Goal: Task Accomplishment & Management: Complete application form

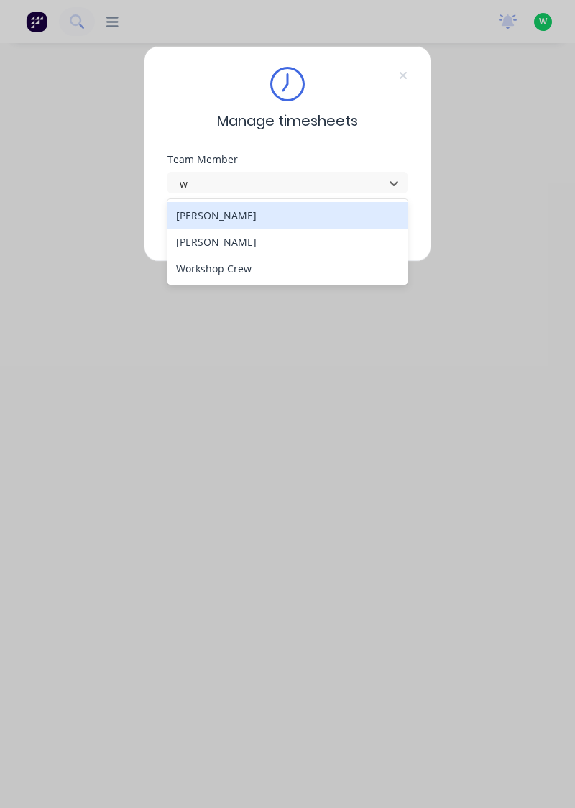
click at [221, 237] on div "[PERSON_NAME]" at bounding box center [287, 242] width 241 height 27
type input "w"
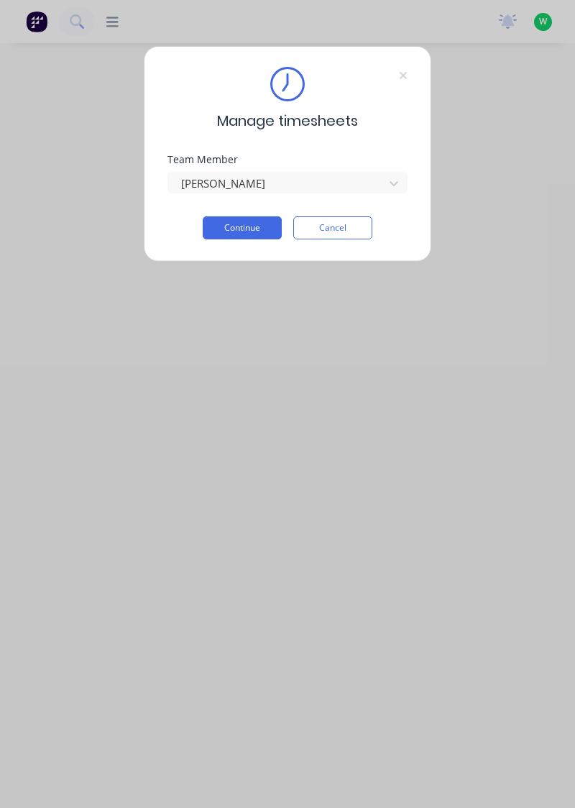
click at [252, 221] on button "Continue" at bounding box center [242, 227] width 79 height 23
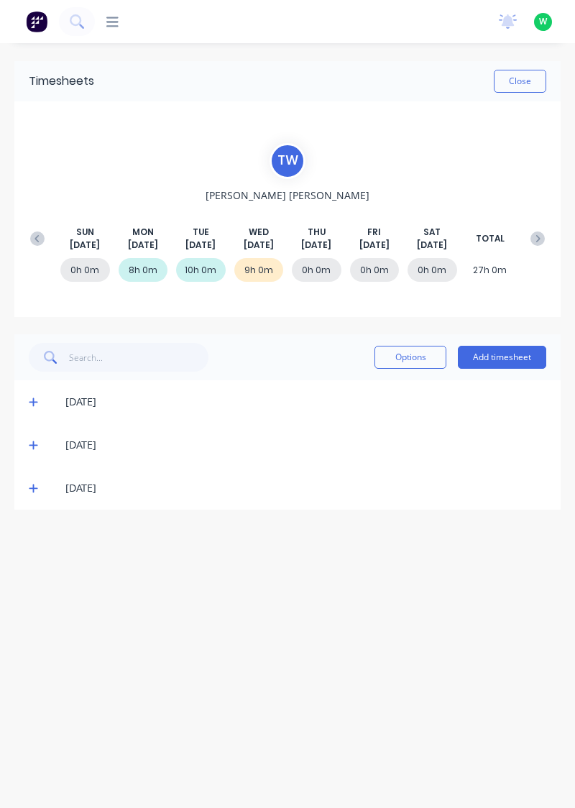
click at [508, 358] on button "Add timesheet" at bounding box center [502, 357] width 88 height 23
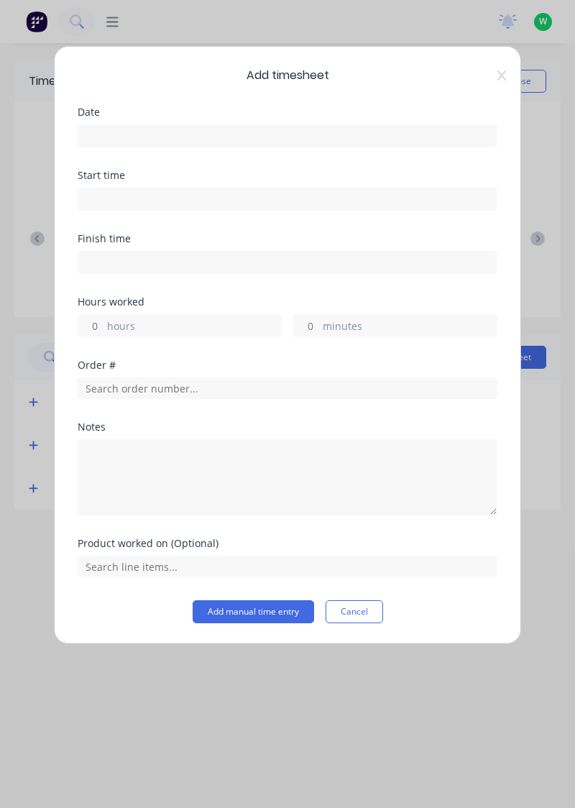
click at [259, 129] on input at bounding box center [287, 136] width 418 height 22
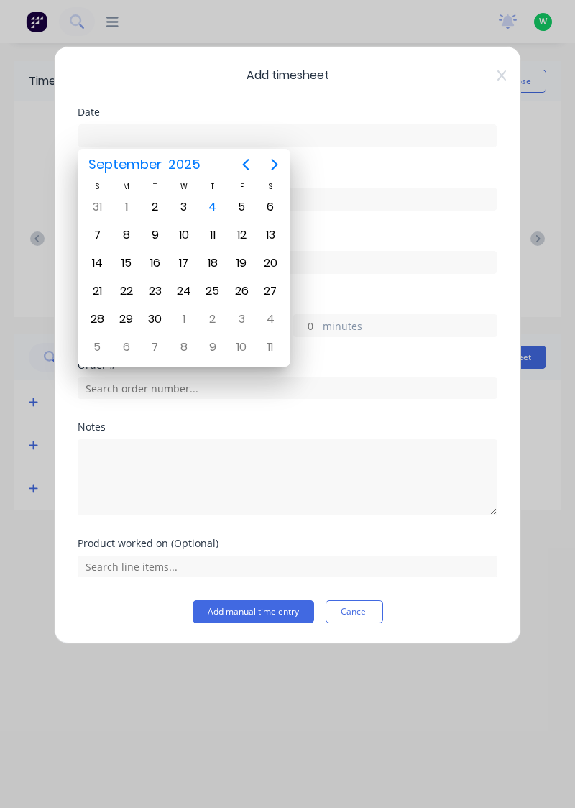
click at [210, 203] on div "4" at bounding box center [213, 207] width 22 height 22
type input "[DATE]"
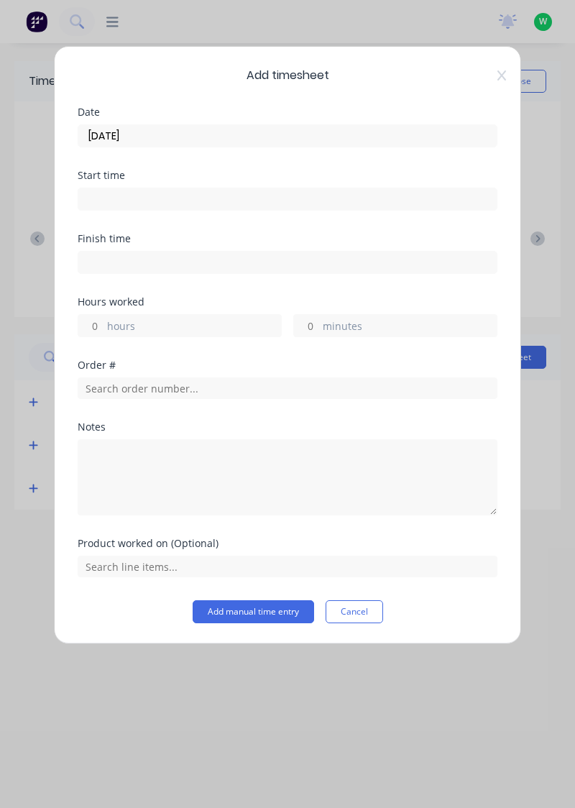
click at [198, 327] on label "hours" at bounding box center [194, 327] width 174 height 18
click at [103, 327] on input "hours" at bounding box center [90, 326] width 25 height 22
type input "6.5"
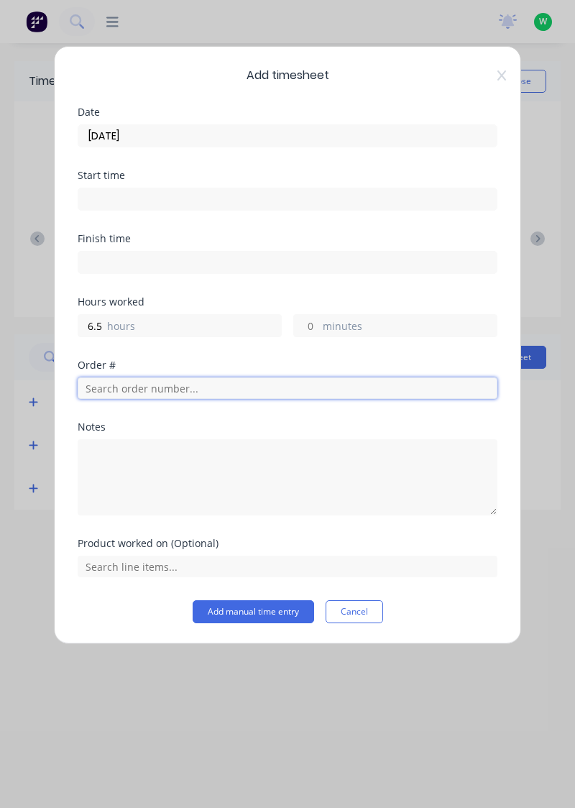
click at [203, 385] on input "text" at bounding box center [288, 388] width 420 height 22
type input "17943"
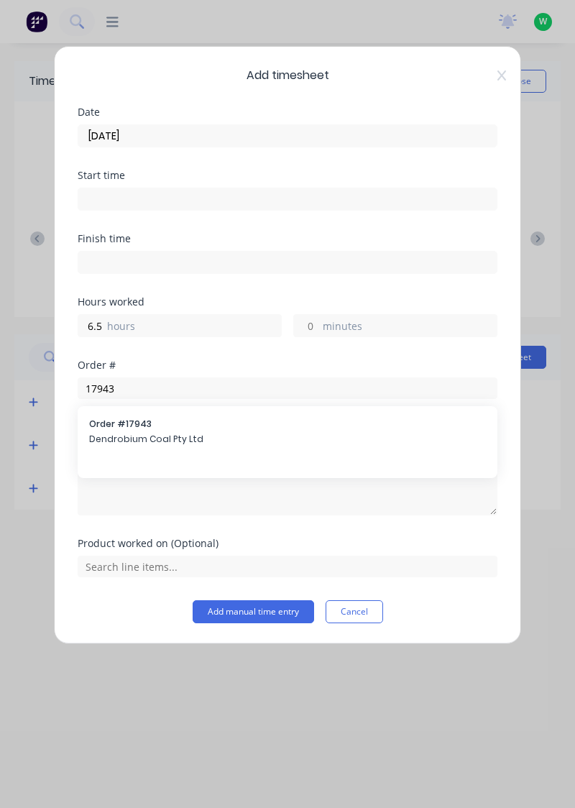
click at [175, 423] on span "Order # 17943" at bounding box center [287, 424] width 397 height 13
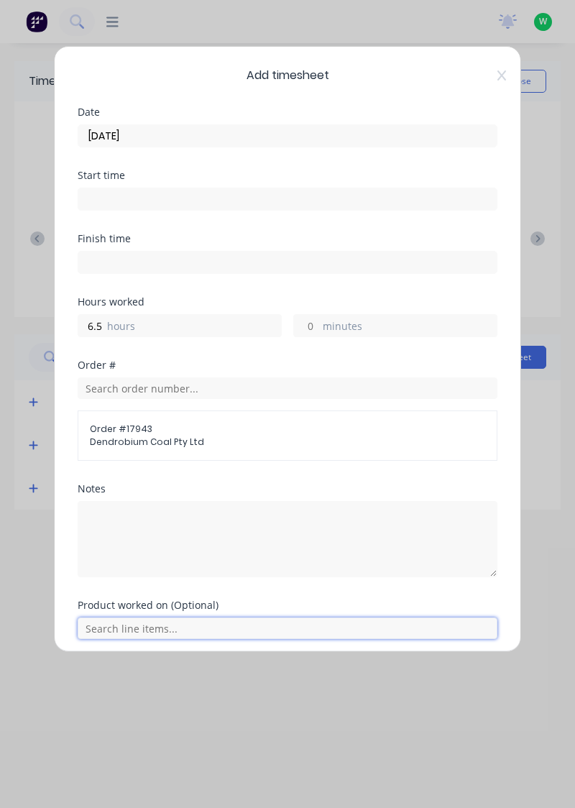
click at [273, 622] on input "text" at bounding box center [288, 628] width 420 height 22
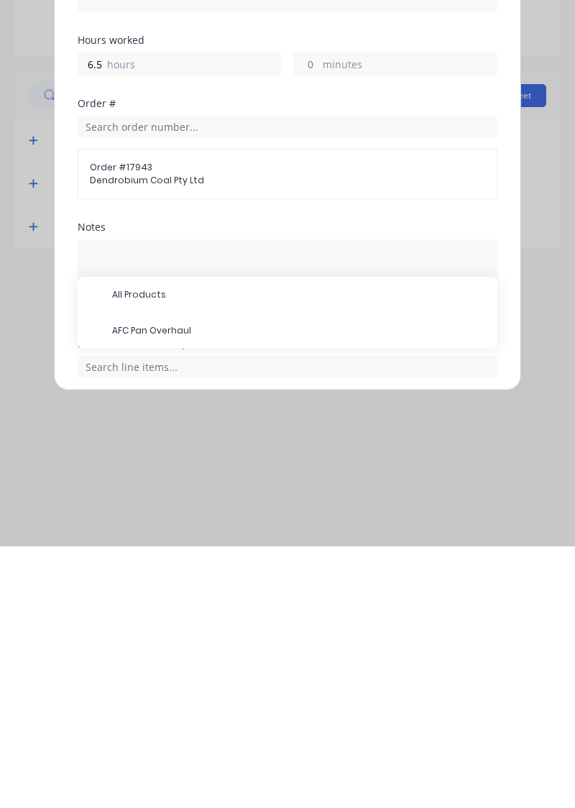
click at [191, 586] on span "AFC Pan Overhaul" at bounding box center [299, 592] width 374 height 13
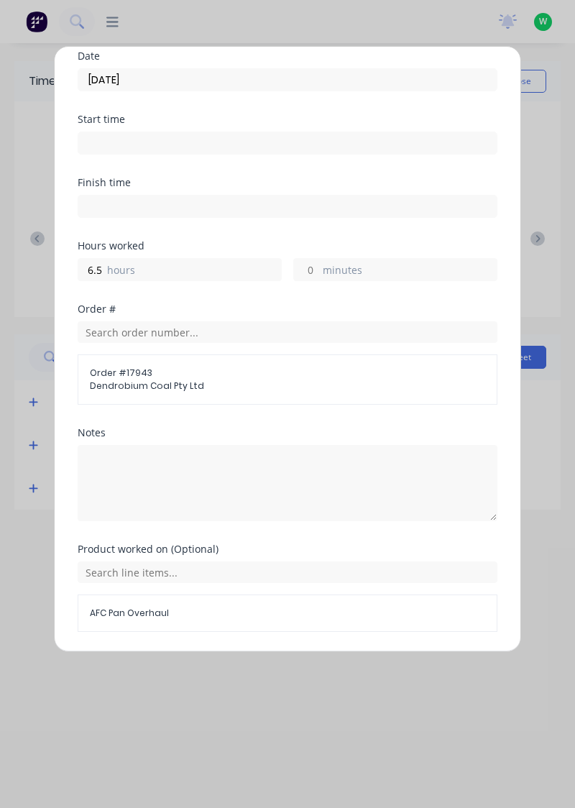
scroll to position [98, 0]
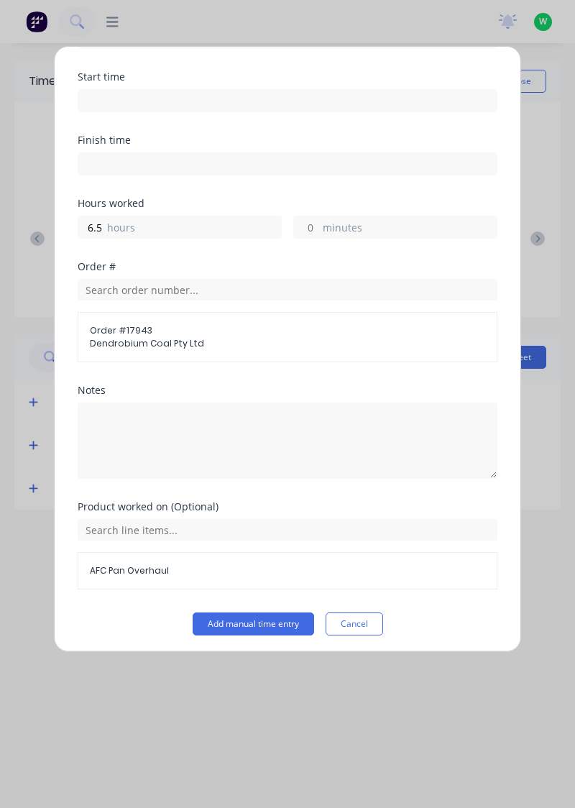
click at [286, 619] on button "Add manual time entry" at bounding box center [253, 623] width 121 height 23
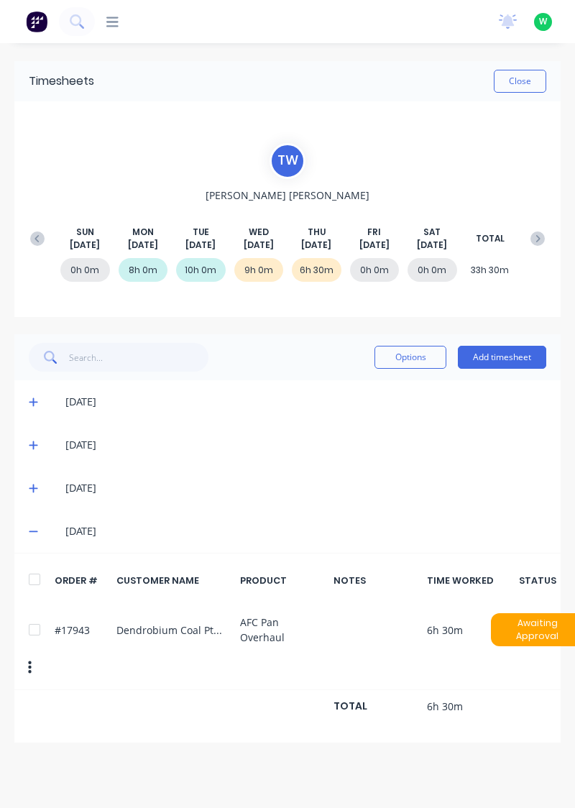
click at [509, 352] on button "Add timesheet" at bounding box center [502, 357] width 88 height 23
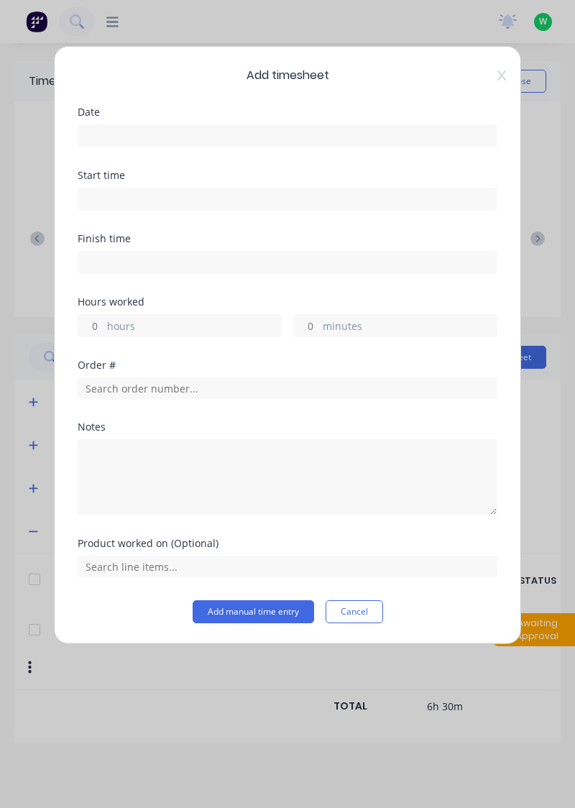
click at [267, 129] on input at bounding box center [287, 136] width 418 height 22
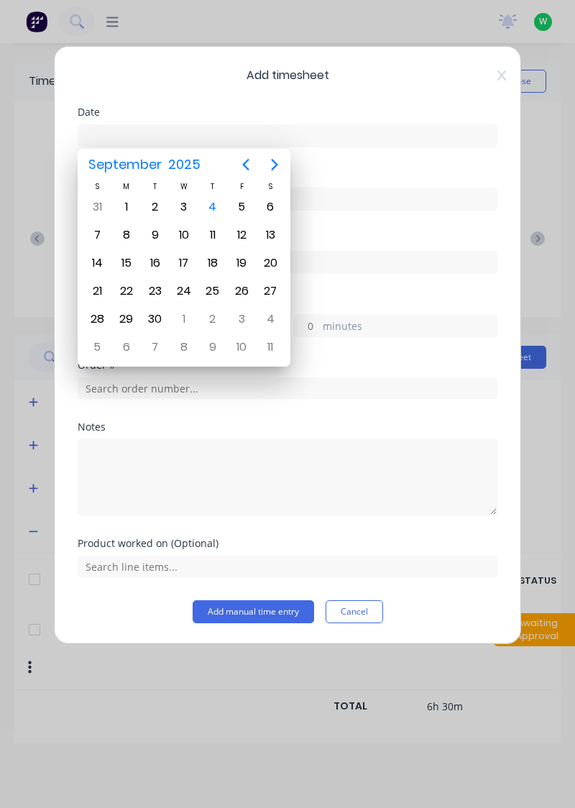
click at [216, 201] on div "4" at bounding box center [213, 207] width 22 height 22
type input "[DATE]"
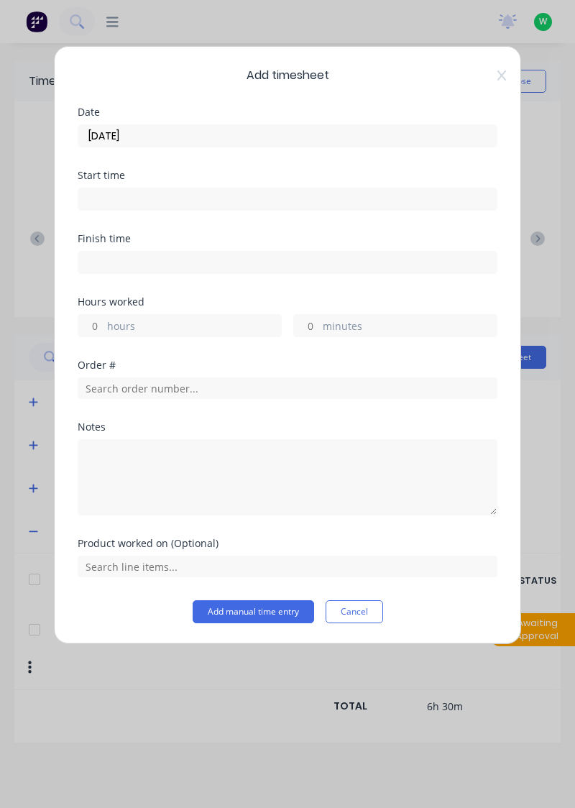
click at [364, 325] on label "minutes" at bounding box center [410, 327] width 174 height 18
click at [319, 325] on input "minutes" at bounding box center [306, 326] width 25 height 22
type input "30"
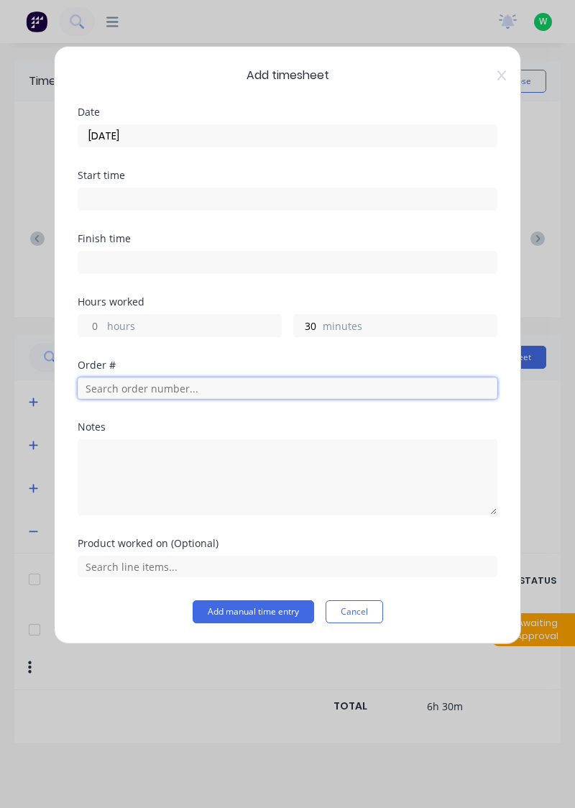
click at [278, 387] on input "text" at bounding box center [288, 388] width 420 height 22
type input "19015"
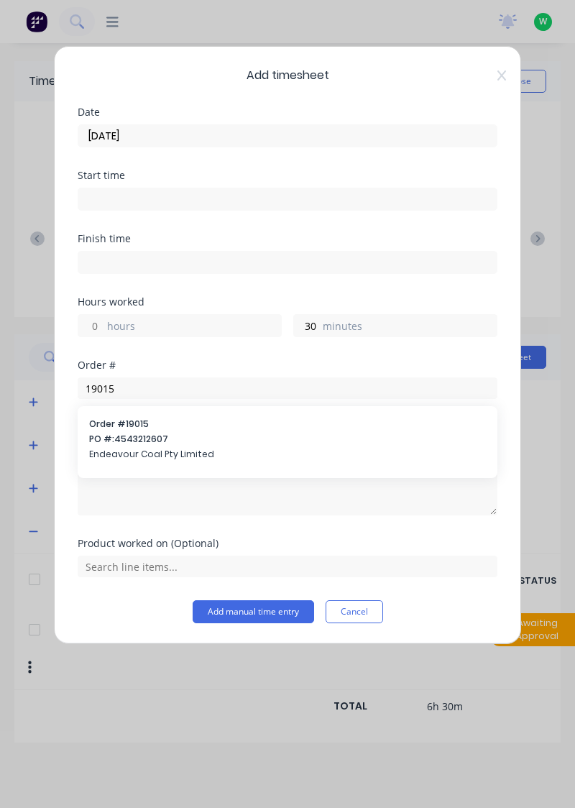
click at [158, 438] on span "PO #: 4543212607" at bounding box center [287, 439] width 397 height 13
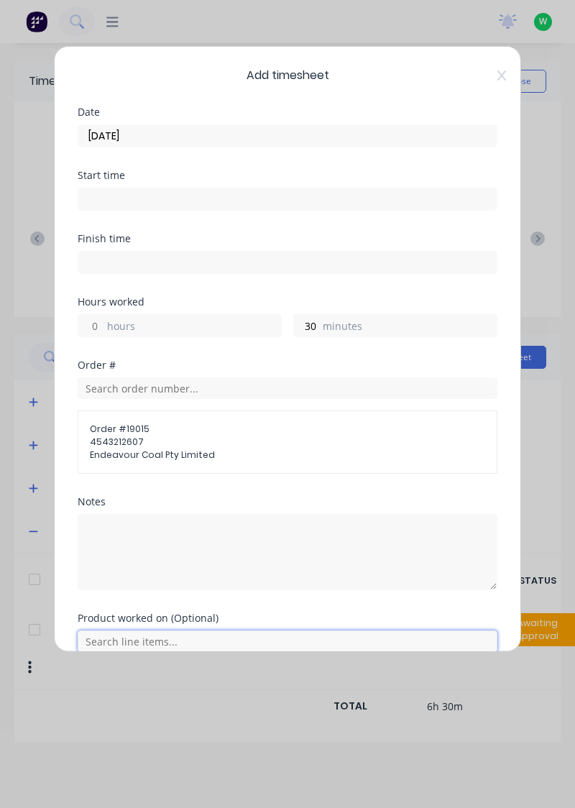
click at [262, 636] on input "text" at bounding box center [288, 641] width 420 height 22
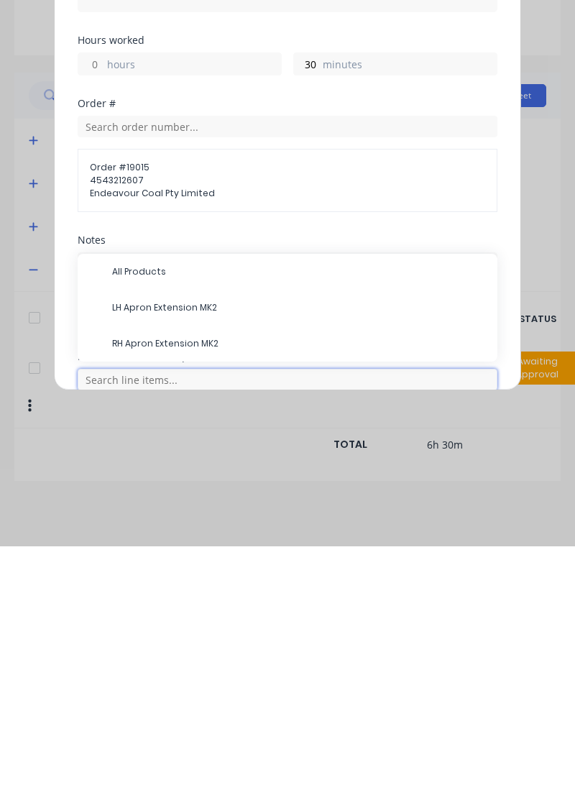
scroll to position [60, 0]
click at [195, 605] on span "RH Apron Extension MK2" at bounding box center [299, 605] width 374 height 13
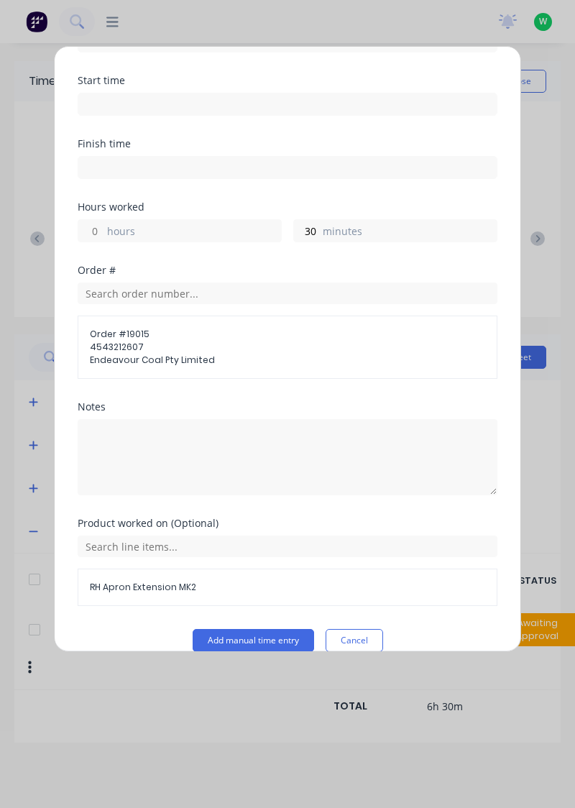
scroll to position [111, 0]
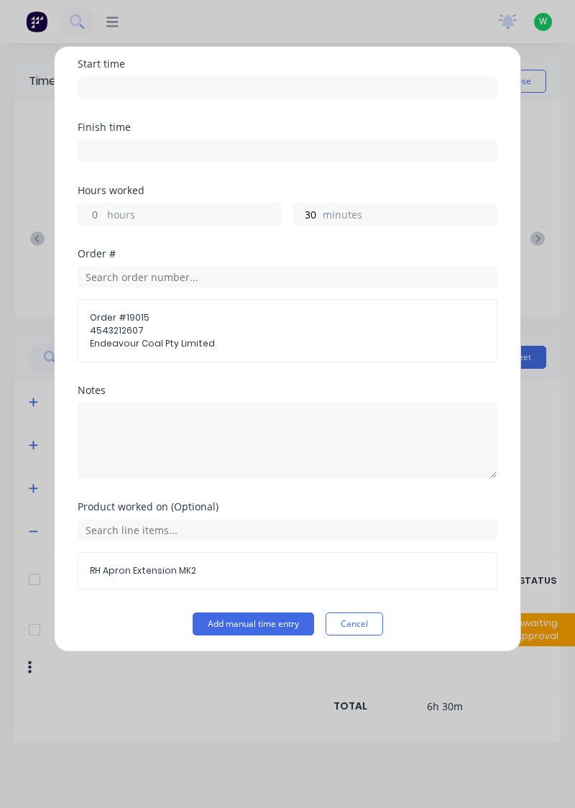
click at [270, 622] on button "Add manual time entry" at bounding box center [253, 623] width 121 height 23
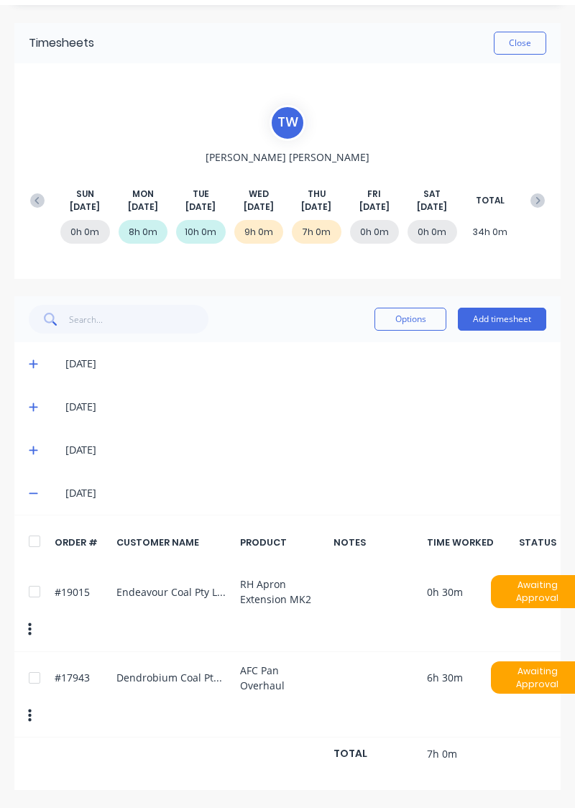
scroll to position [0, 0]
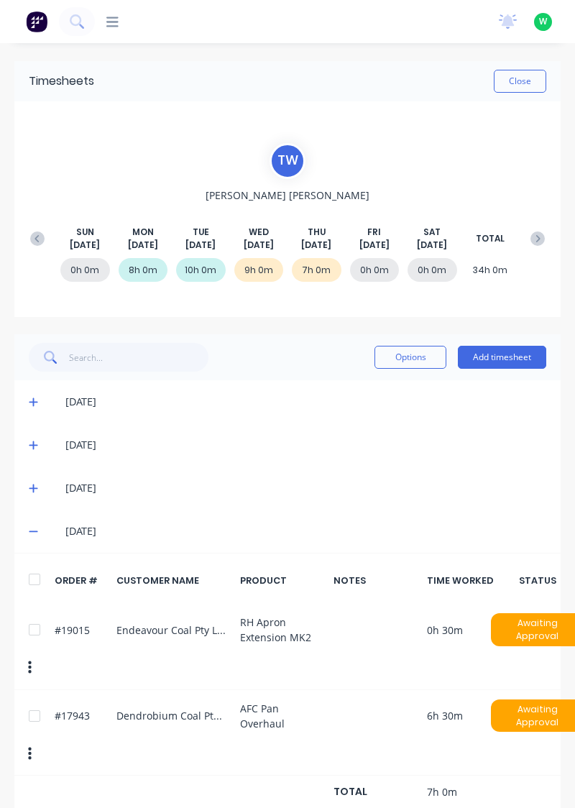
click at [490, 354] on button "Add timesheet" at bounding box center [502, 357] width 88 height 23
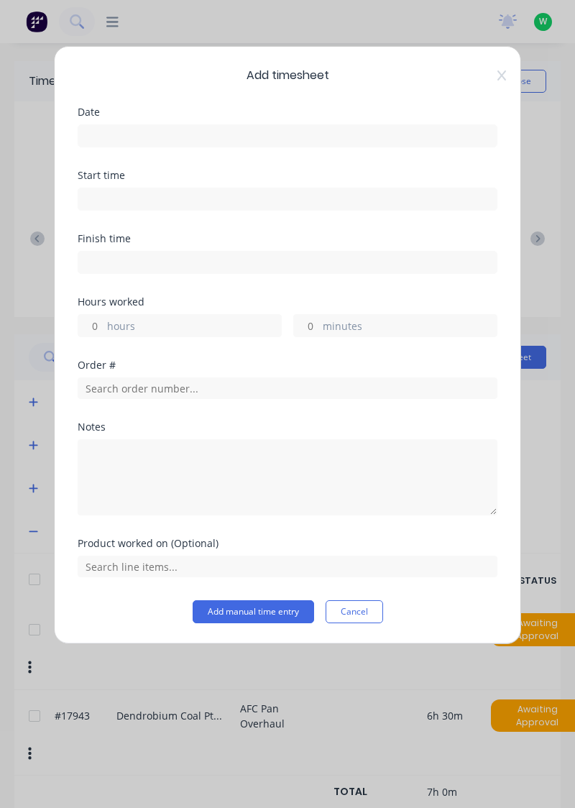
click at [322, 142] on input at bounding box center [287, 136] width 418 height 22
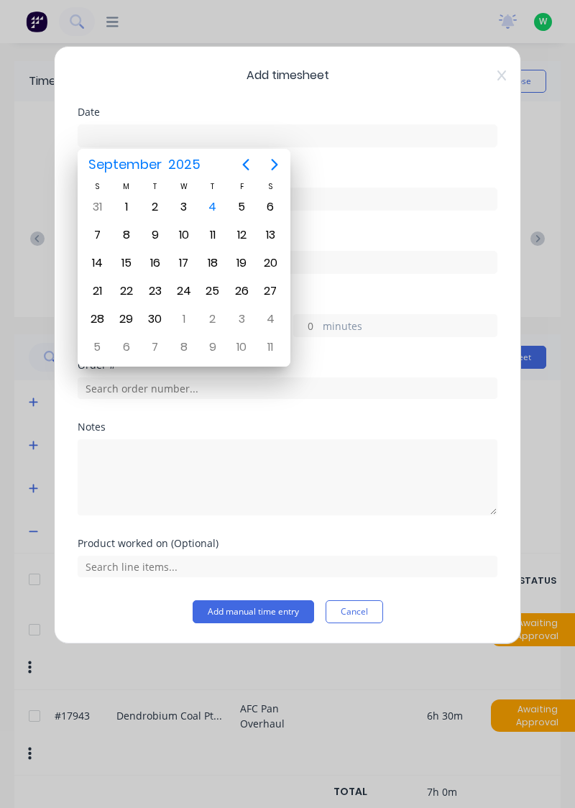
click at [216, 198] on div "4" at bounding box center [213, 207] width 22 height 22
type input "[DATE]"
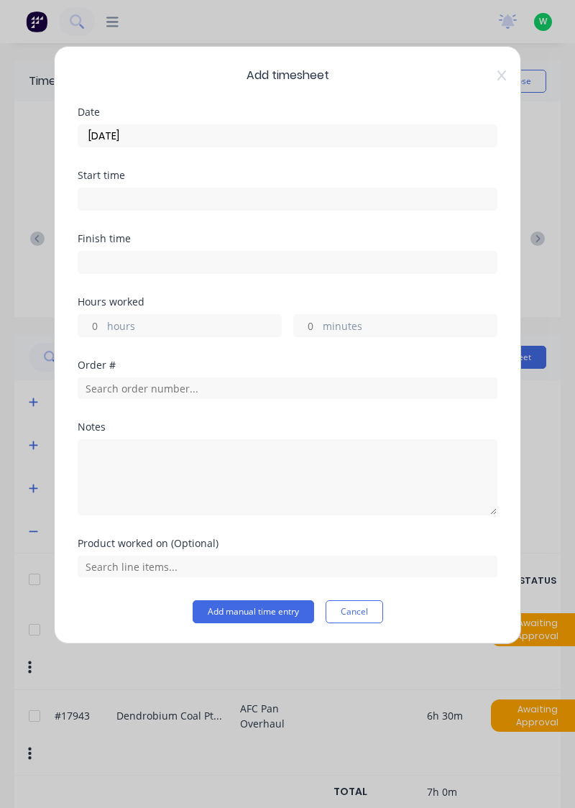
click at [213, 326] on label "hours" at bounding box center [194, 327] width 174 height 18
click at [103, 326] on input "hours" at bounding box center [90, 326] width 25 height 22
type input "1"
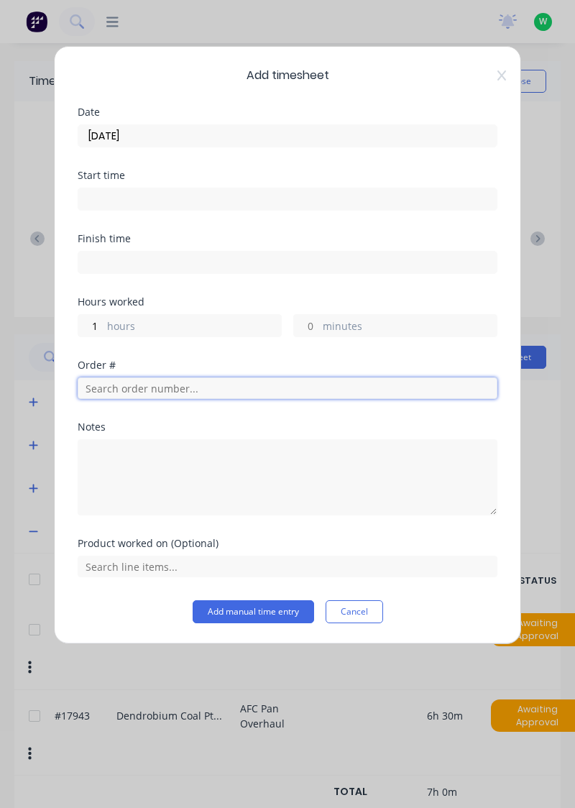
click at [236, 385] on input "text" at bounding box center [288, 388] width 420 height 22
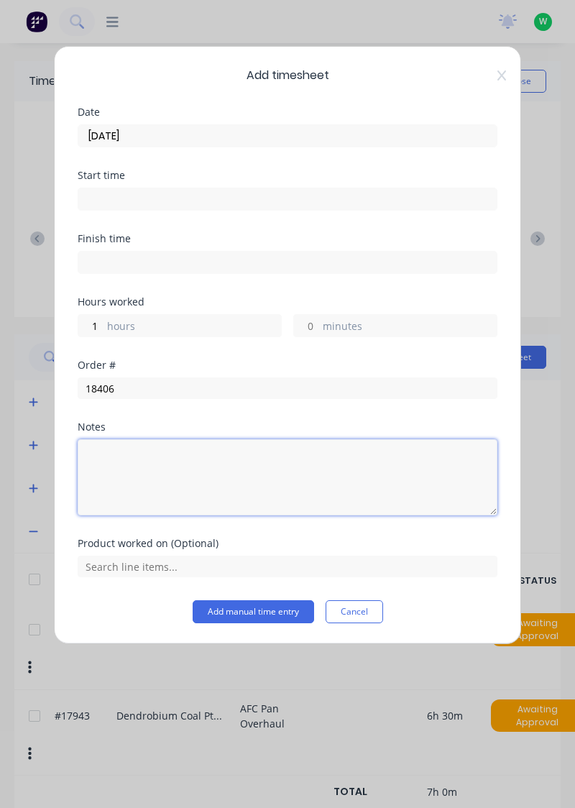
click at [162, 439] on textarea at bounding box center [288, 477] width 420 height 76
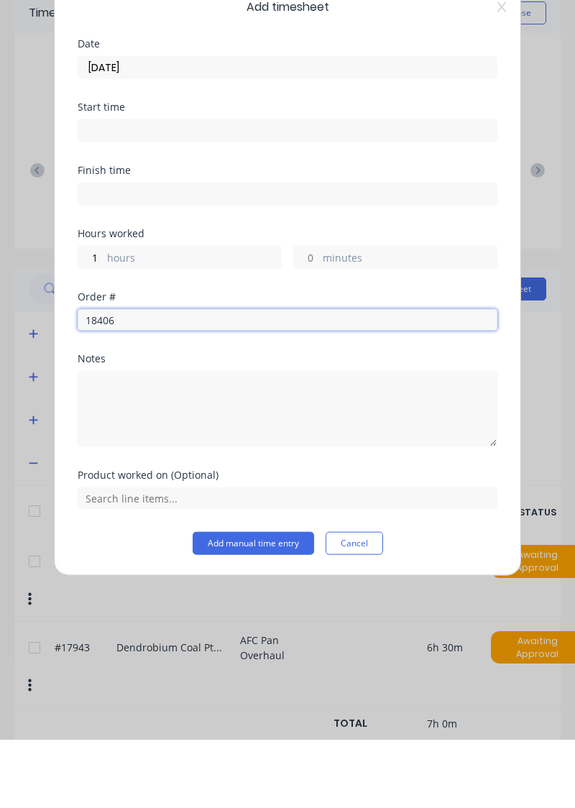
click at [258, 389] on input "18406" at bounding box center [288, 388] width 420 height 22
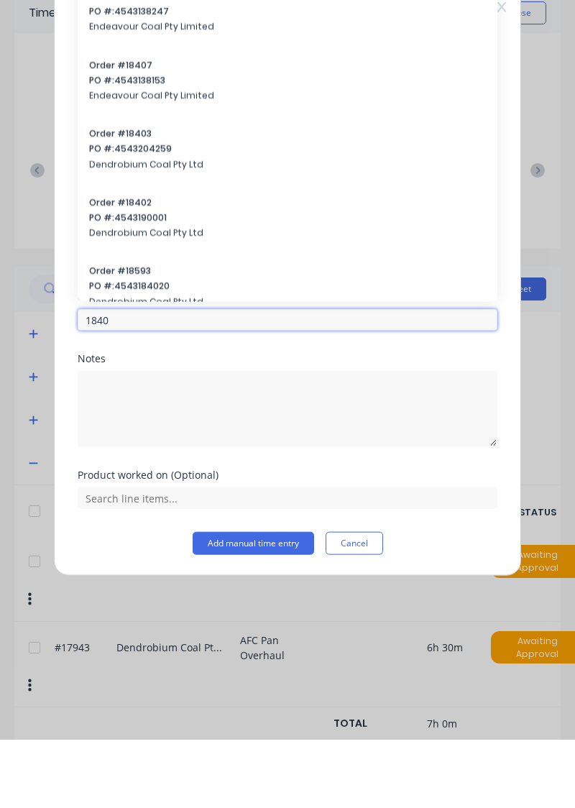
type input "18406"
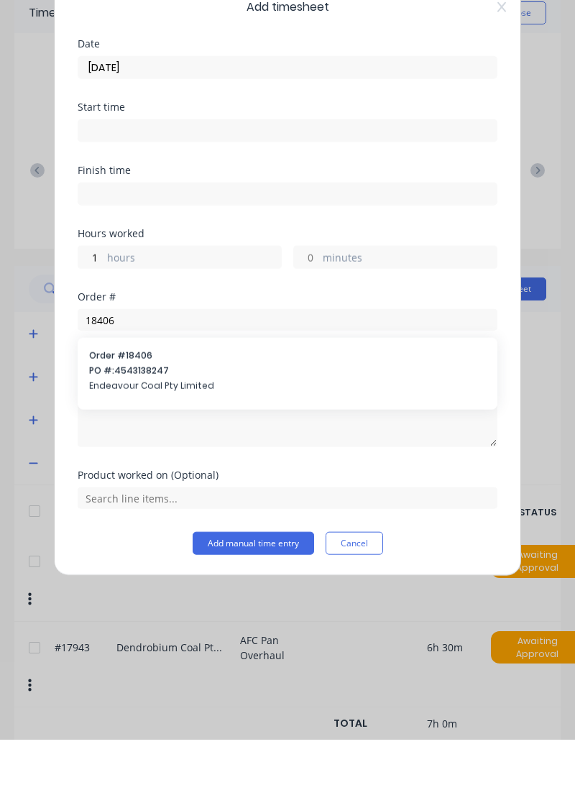
click at [162, 433] on span "PO #: 4543138247" at bounding box center [287, 439] width 397 height 13
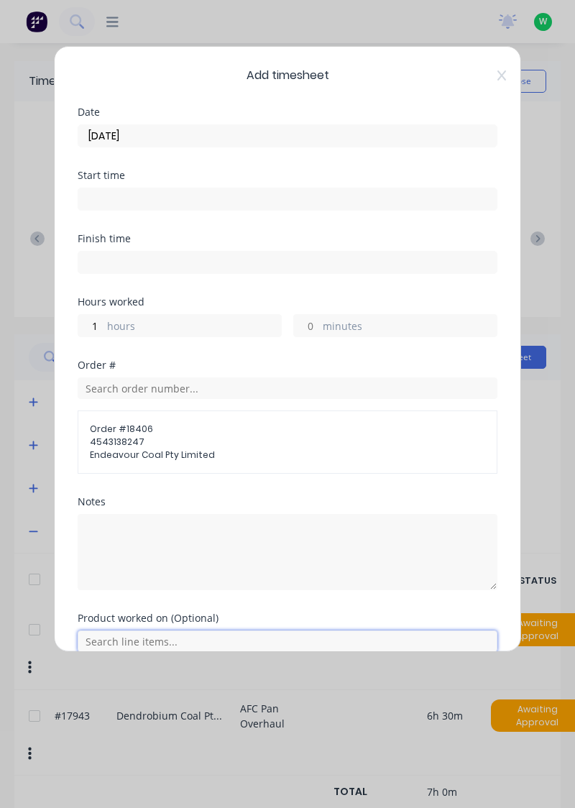
click at [285, 632] on input "text" at bounding box center [288, 641] width 420 height 22
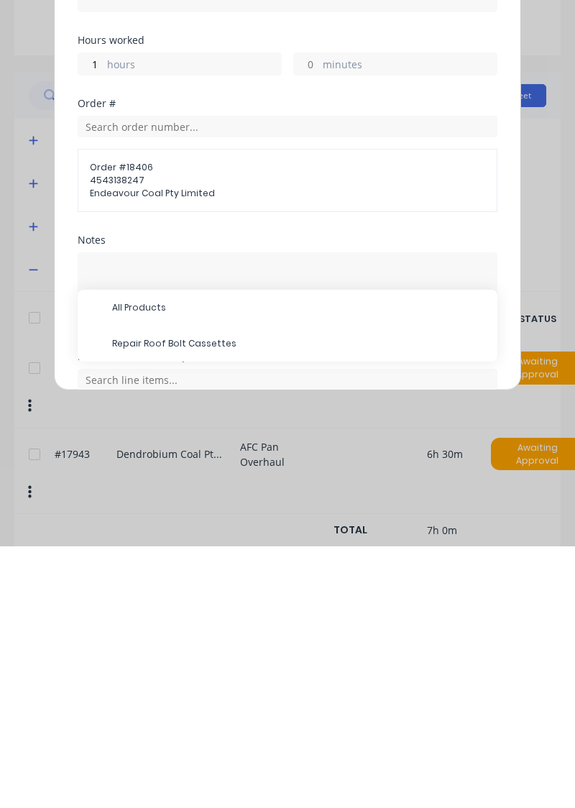
click at [214, 601] on span "Repair Roof Bolt Cassettes" at bounding box center [299, 605] width 374 height 13
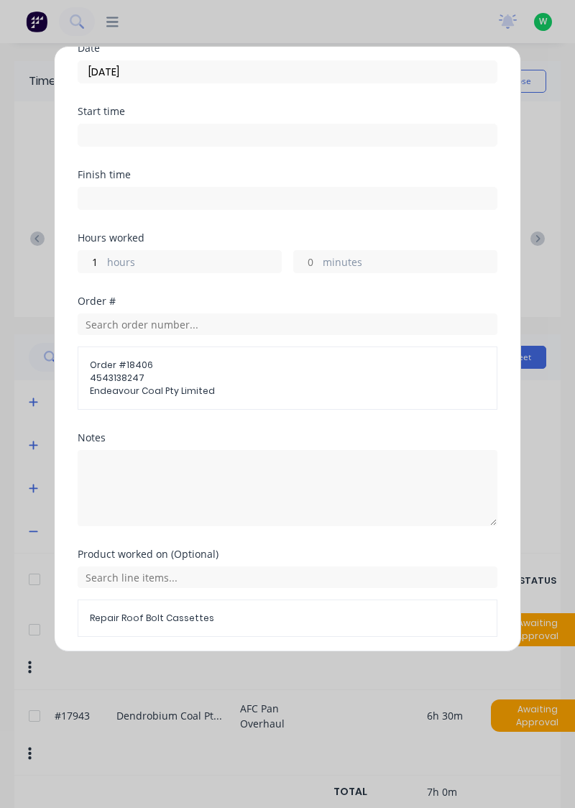
scroll to position [66, 0]
click at [270, 664] on button "Add manual time entry" at bounding box center [253, 669] width 121 height 23
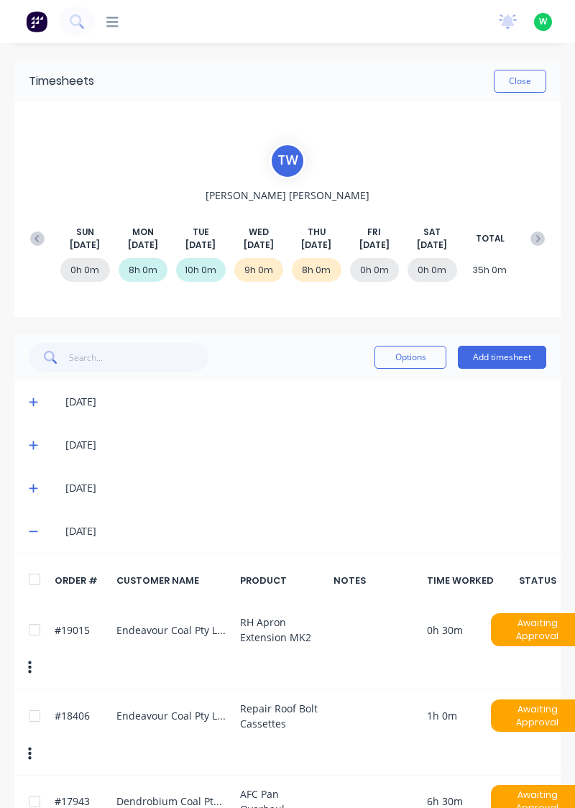
scroll to position [39, 0]
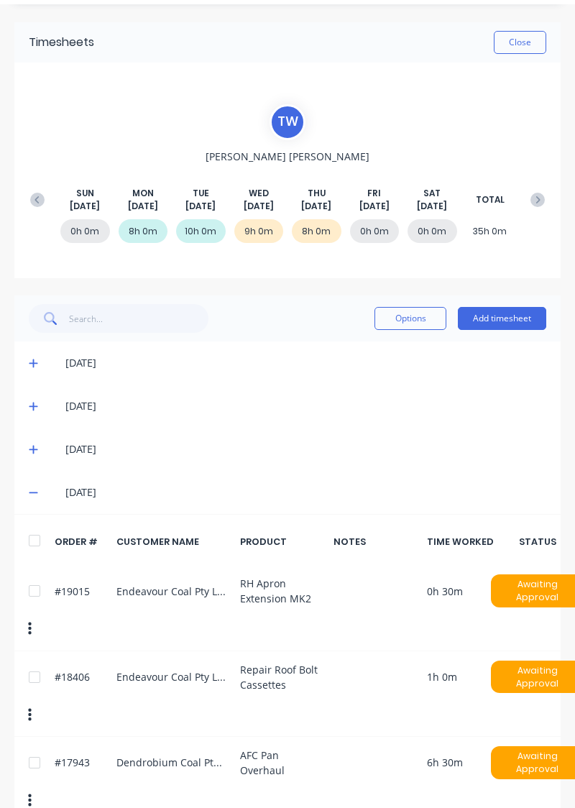
click at [528, 41] on button "Close" at bounding box center [520, 42] width 52 height 23
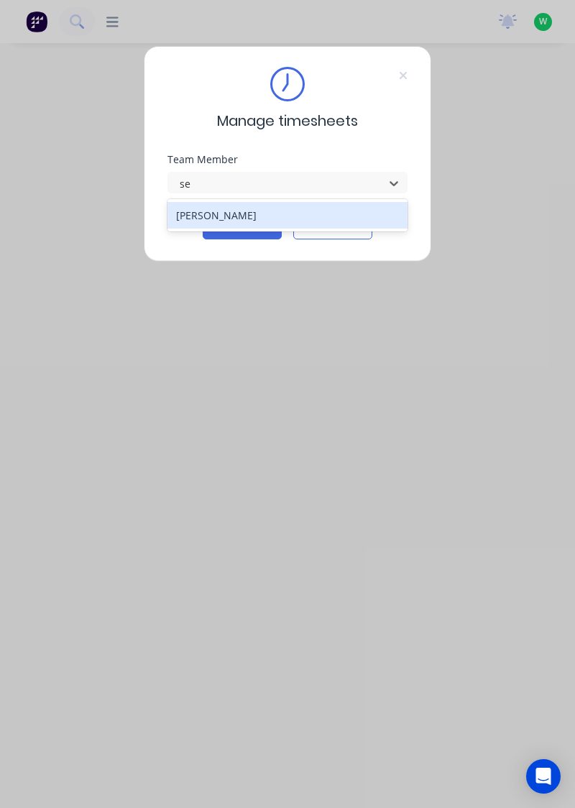
click at [247, 216] on div "[PERSON_NAME]" at bounding box center [287, 215] width 241 height 27
type input "se"
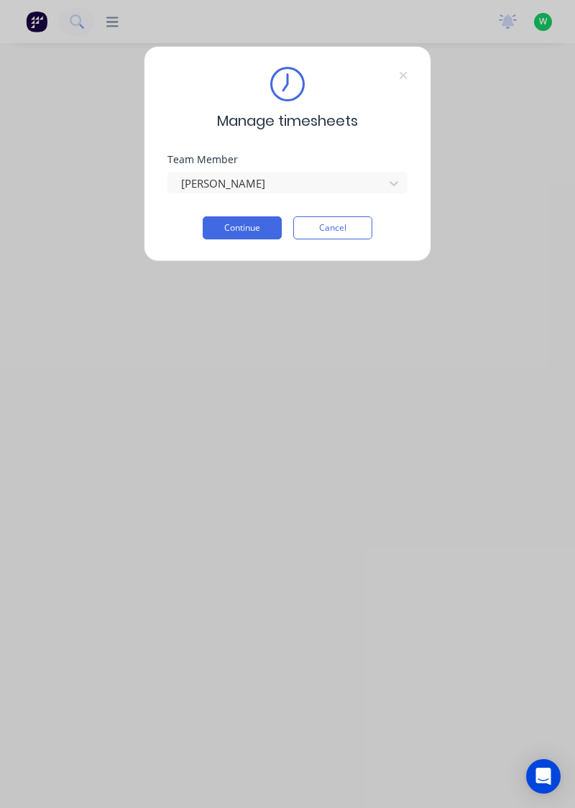
click at [257, 231] on button "Continue" at bounding box center [242, 227] width 79 height 23
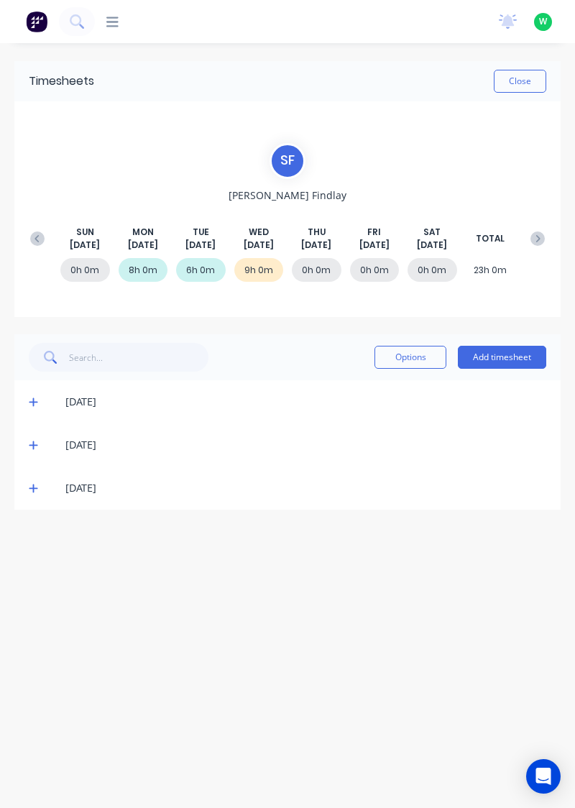
click at [509, 359] on button "Add timesheet" at bounding box center [502, 357] width 88 height 23
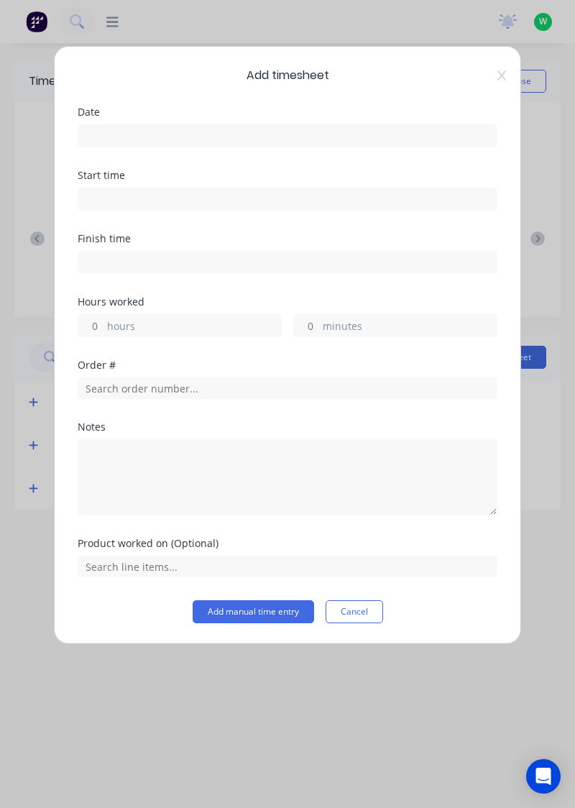
click at [310, 131] on input at bounding box center [287, 136] width 418 height 22
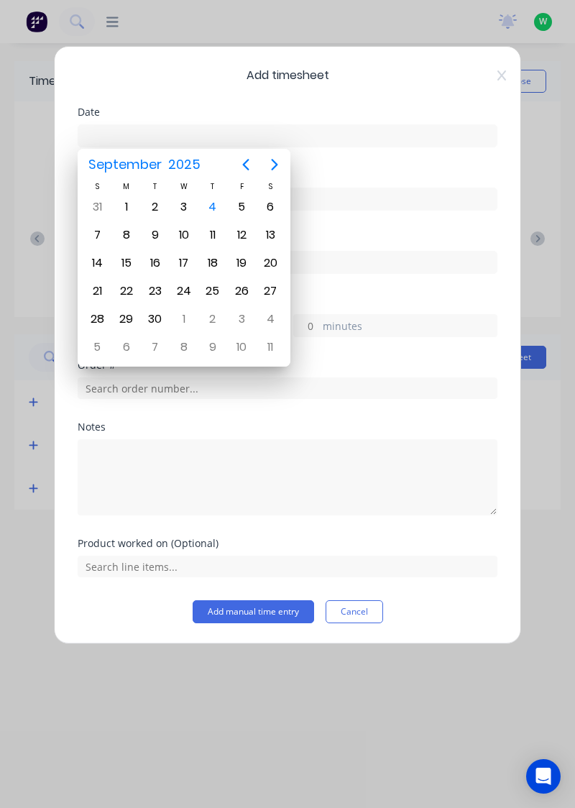
click at [213, 203] on div "4" at bounding box center [213, 207] width 22 height 22
type input "[DATE]"
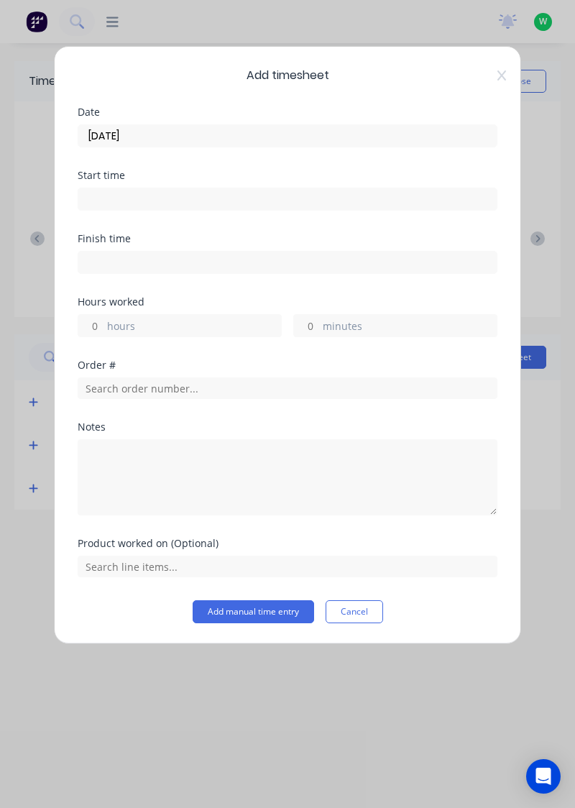
click at [91, 318] on input "hours" at bounding box center [90, 326] width 25 height 22
type input "2"
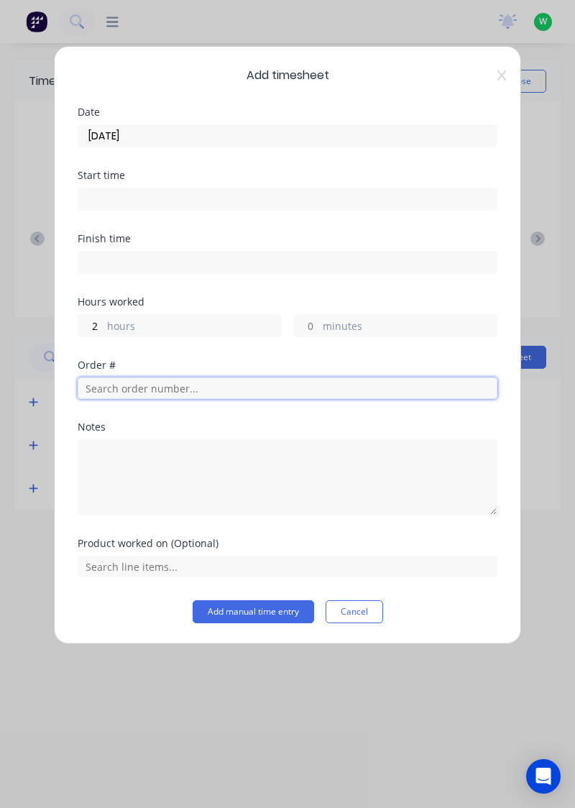
click at [207, 391] on input "text" at bounding box center [288, 388] width 420 height 22
type input "19095"
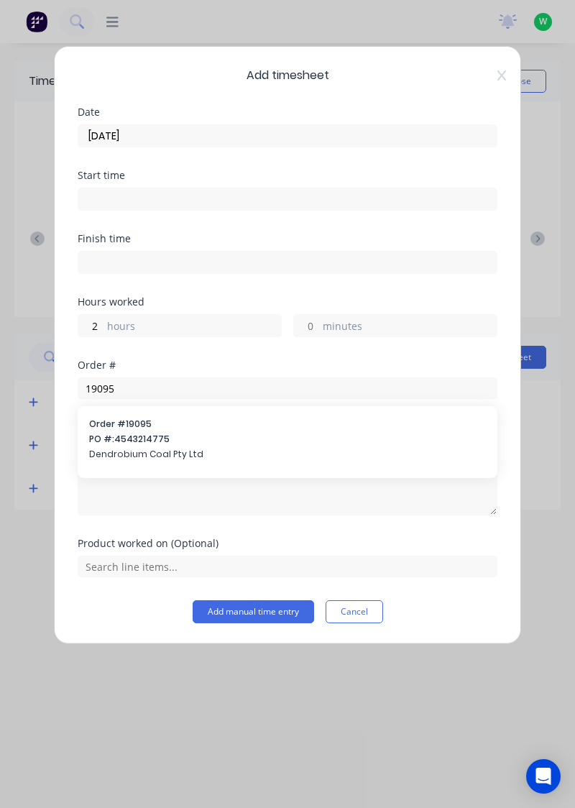
click at [160, 441] on span "PO #: 4543214775" at bounding box center [287, 439] width 397 height 13
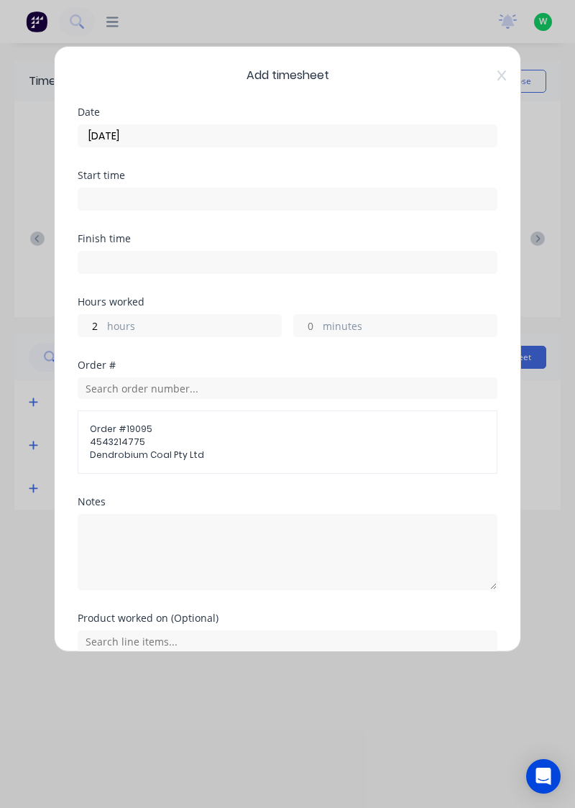
scroll to position [63, 0]
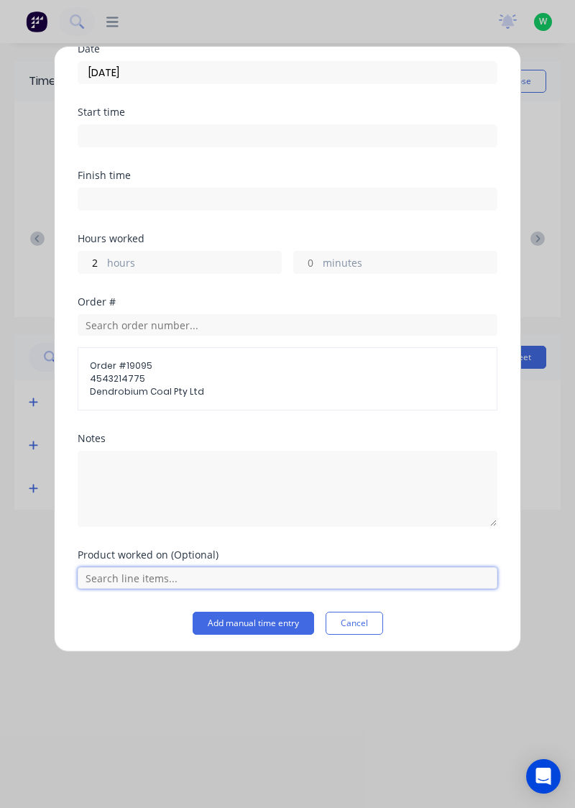
click at [203, 578] on input "text" at bounding box center [288, 578] width 420 height 22
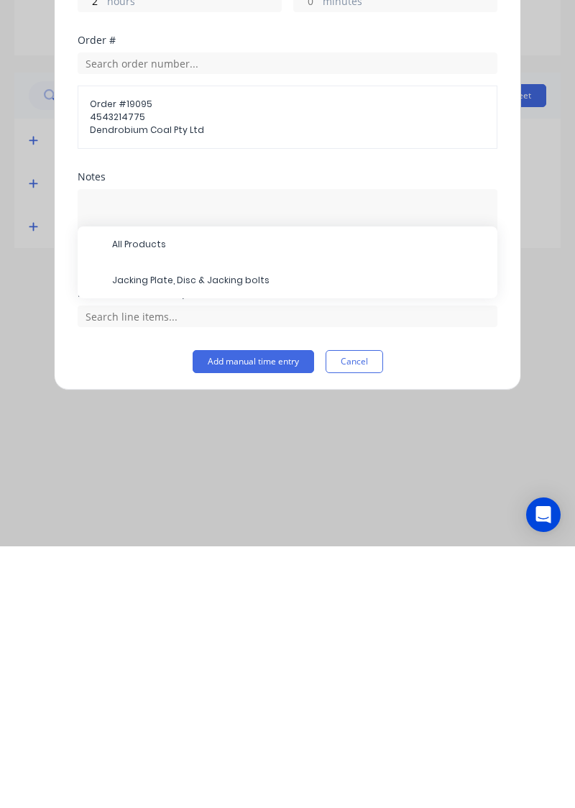
click at [230, 535] on span "Jacking Plate, Disc & Jacking bolts" at bounding box center [299, 541] width 374 height 13
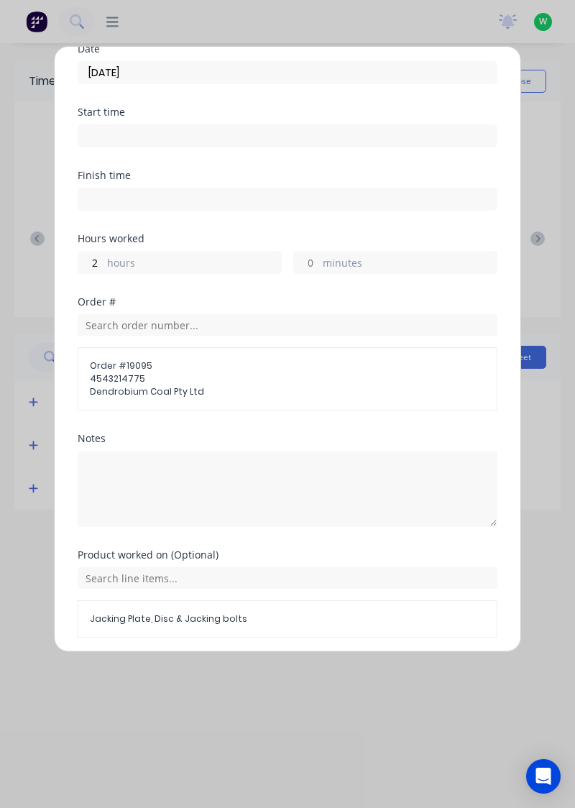
scroll to position [111, 0]
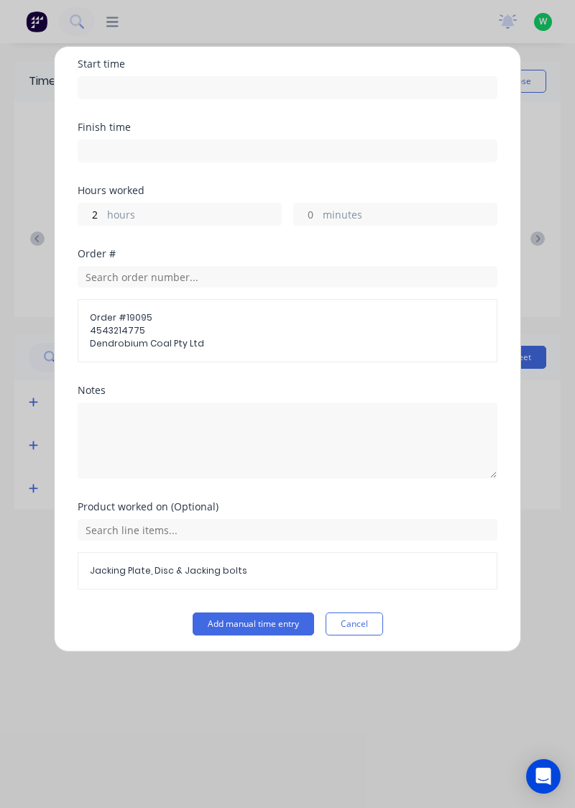
click at [254, 622] on button "Add manual time entry" at bounding box center [253, 623] width 121 height 23
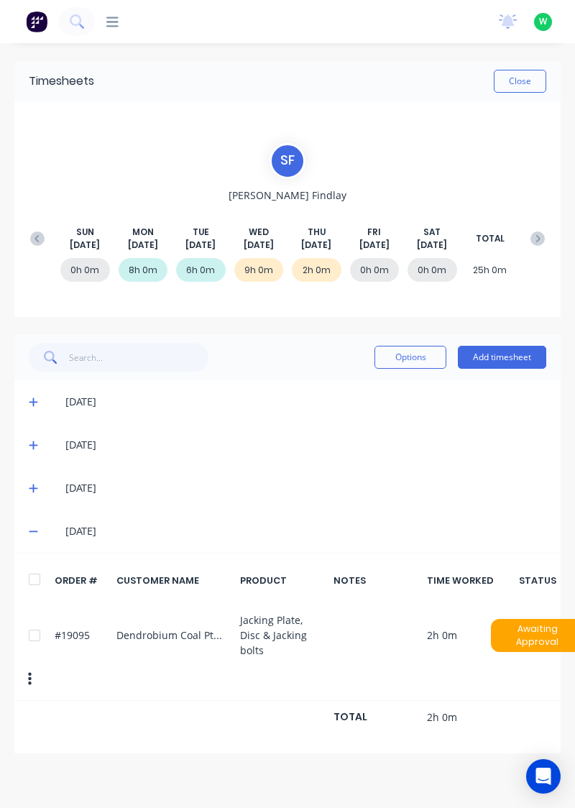
click at [512, 355] on button "Add timesheet" at bounding box center [502, 357] width 88 height 23
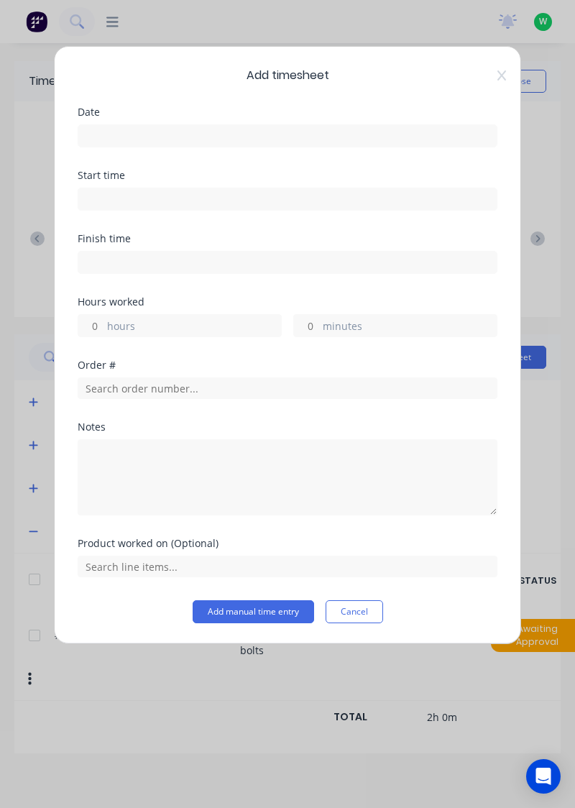
click at [135, 135] on input at bounding box center [287, 136] width 418 height 22
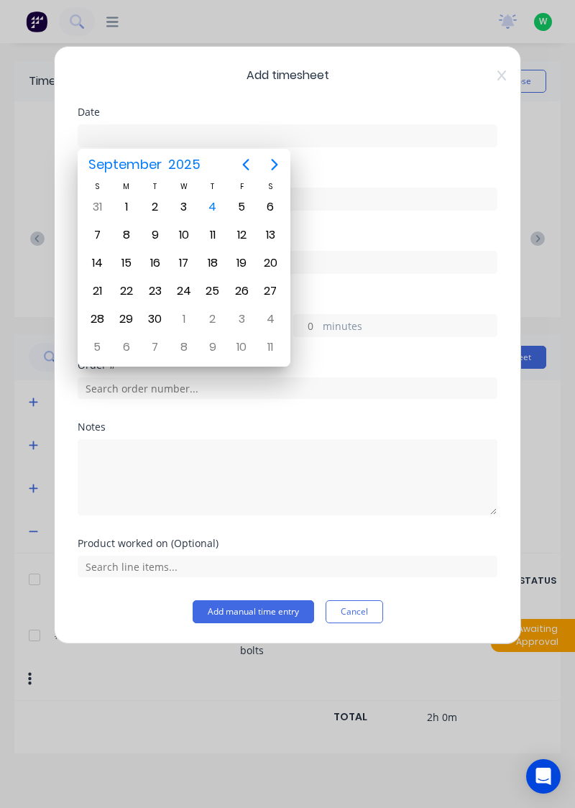
click at [218, 210] on div "4" at bounding box center [213, 207] width 22 height 22
type input "[DATE]"
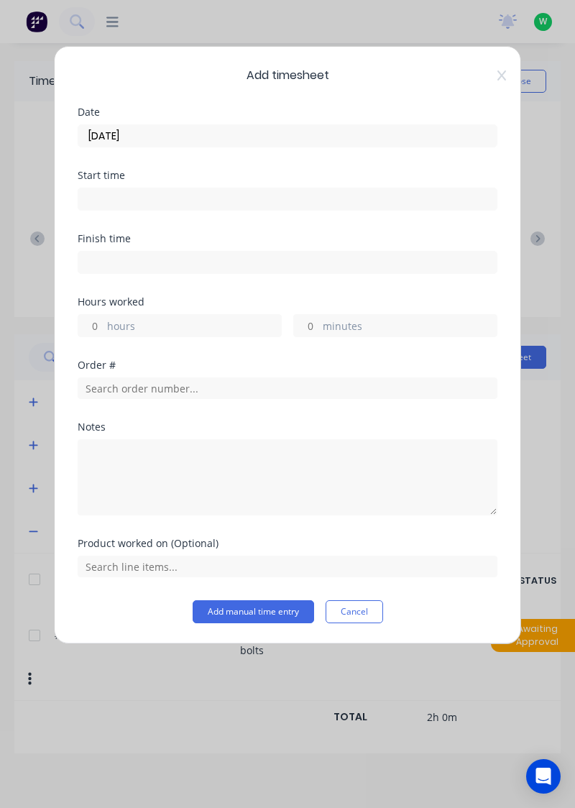
click at [92, 323] on input "hours" at bounding box center [90, 326] width 25 height 22
type input "6"
type input "7"
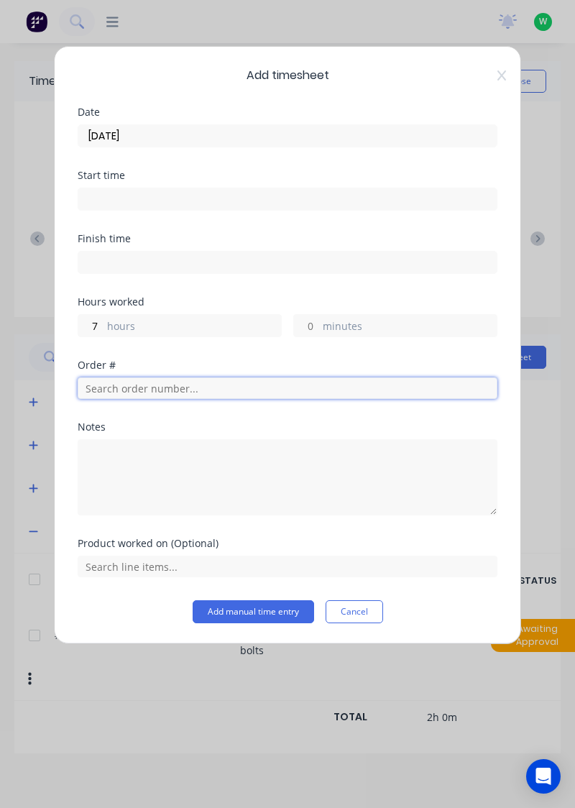
click at [142, 382] on input "text" at bounding box center [288, 388] width 420 height 22
type input "18932"
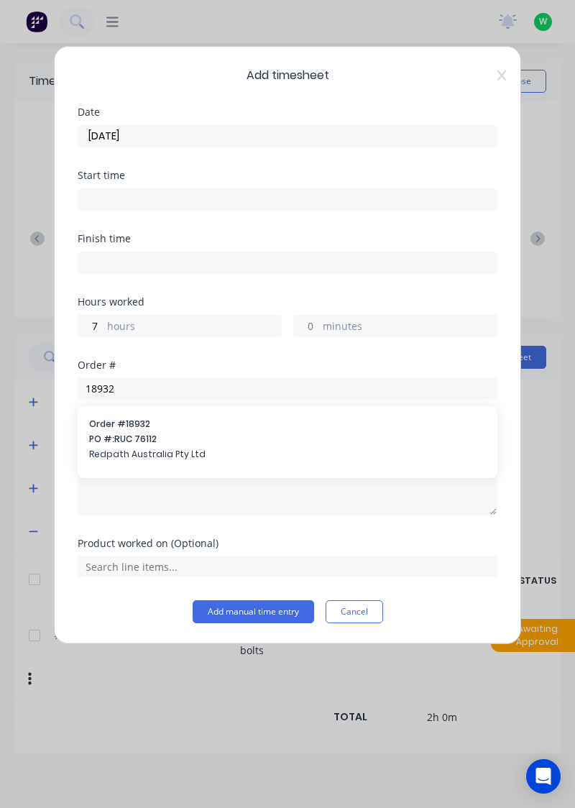
click at [198, 442] on span "PO #: RUC 76112" at bounding box center [287, 439] width 397 height 13
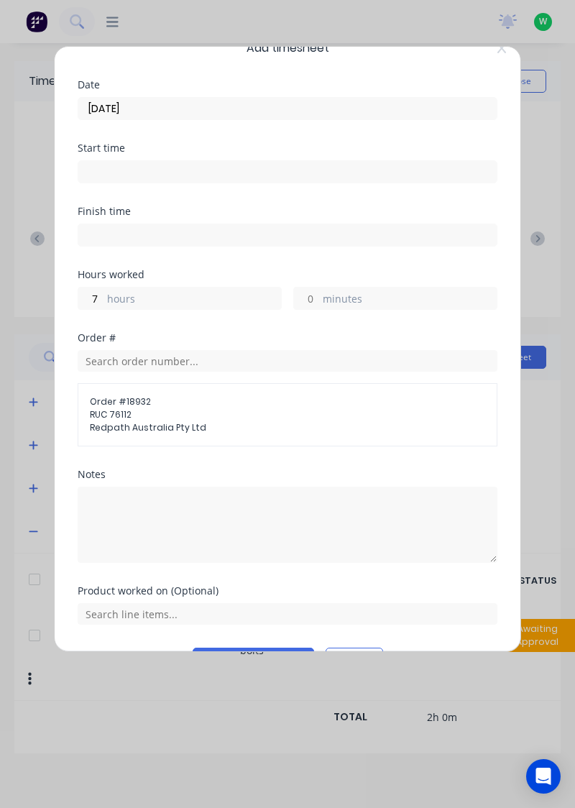
scroll to position [63, 0]
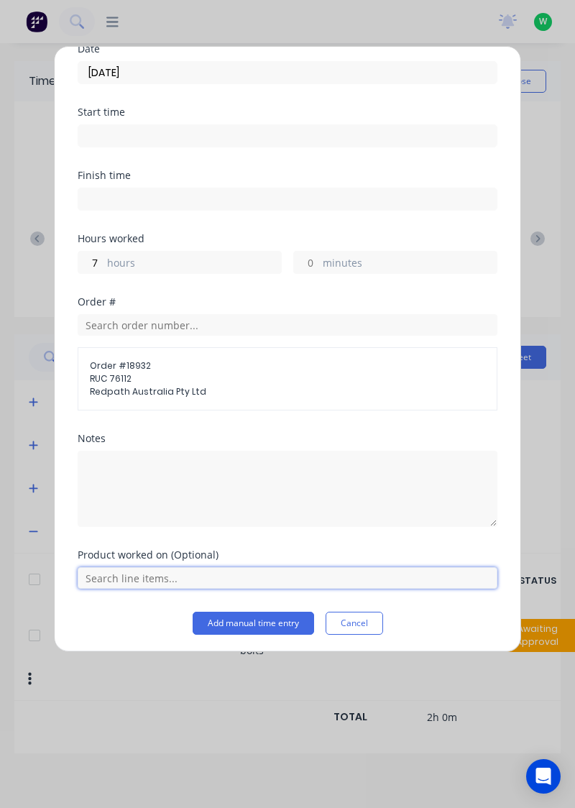
click at [206, 570] on input "text" at bounding box center [288, 578] width 420 height 22
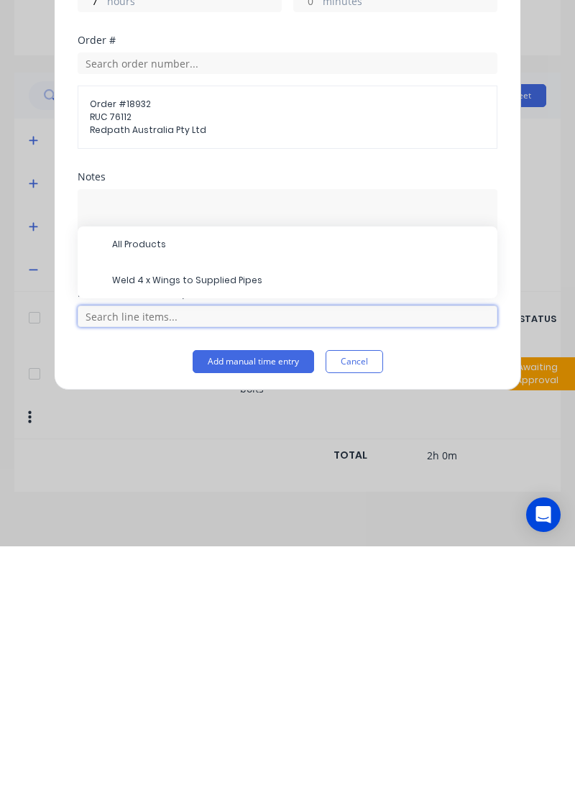
scroll to position [40, 0]
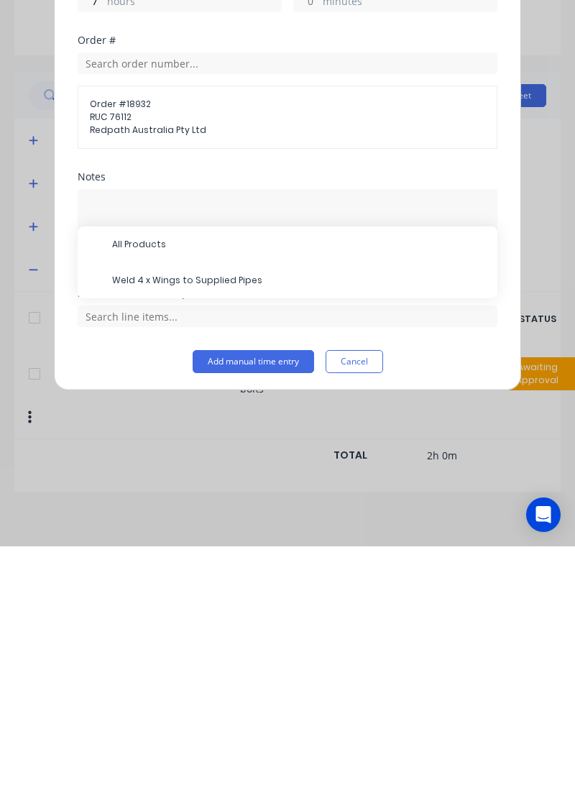
click at [152, 500] on span "All Products" at bounding box center [299, 506] width 374 height 13
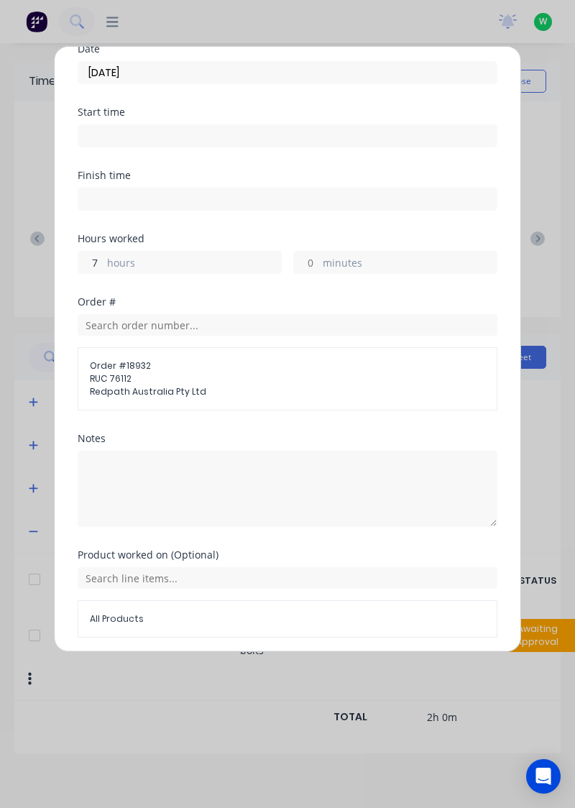
click at [94, 260] on input "7" at bounding box center [90, 263] width 25 height 22
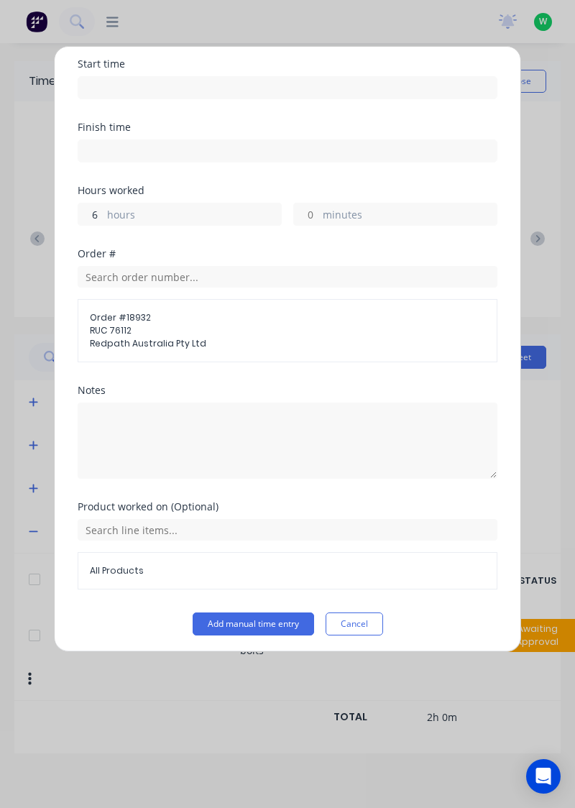
type input "6"
click at [258, 620] on button "Add manual time entry" at bounding box center [253, 623] width 121 height 23
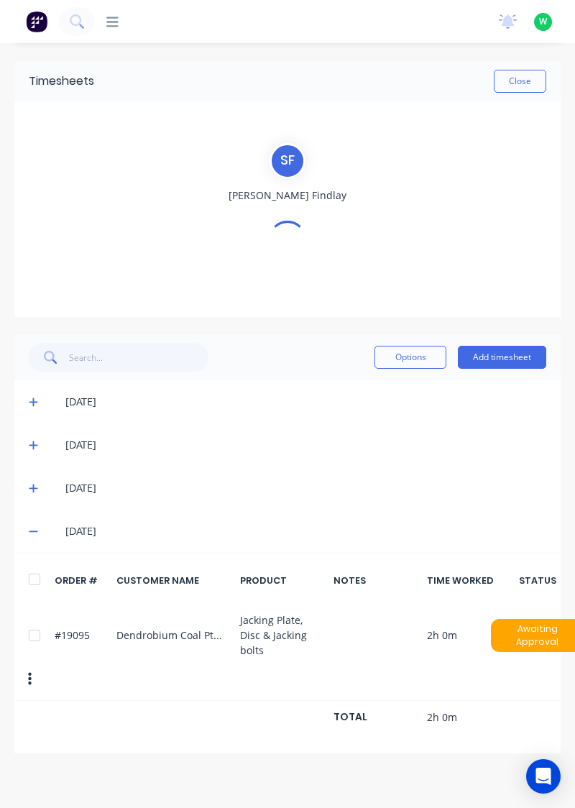
scroll to position [0, 0]
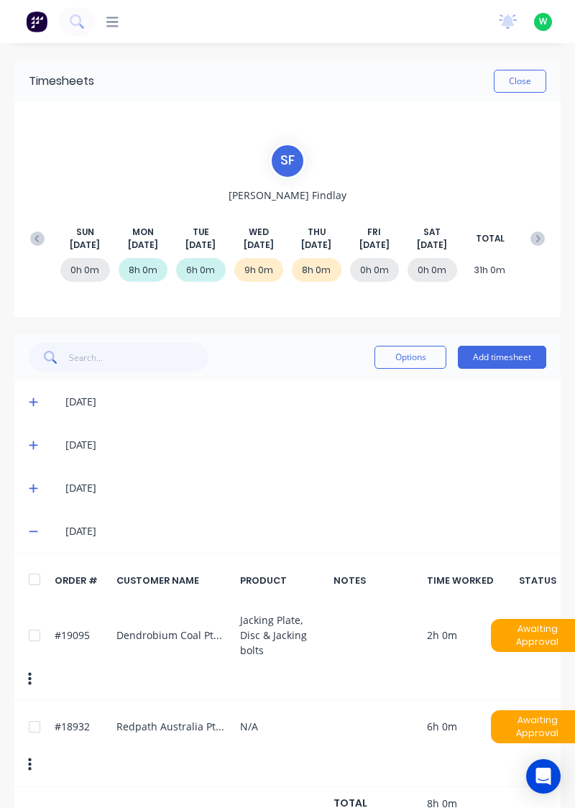
click at [30, 627] on div at bounding box center [34, 635] width 29 height 29
click at [24, 666] on button "button" at bounding box center [30, 679] width 34 height 26
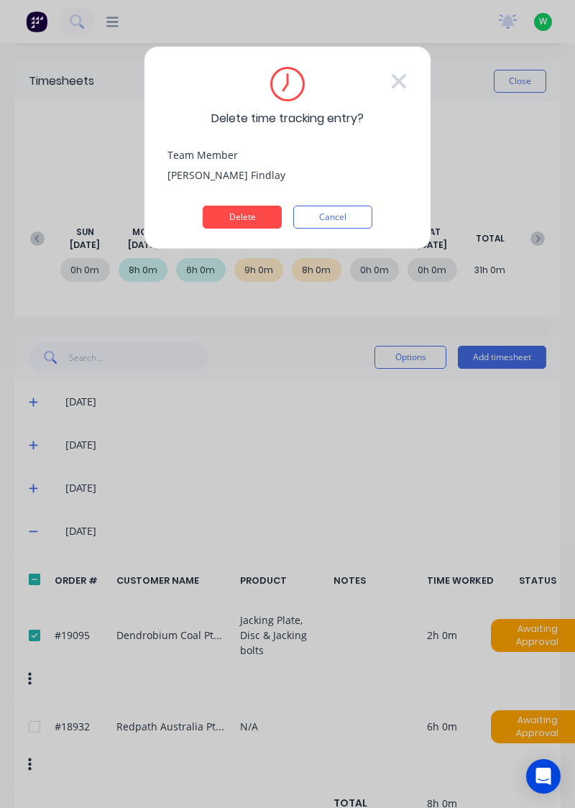
click at [254, 216] on button "Delete" at bounding box center [242, 217] width 79 height 23
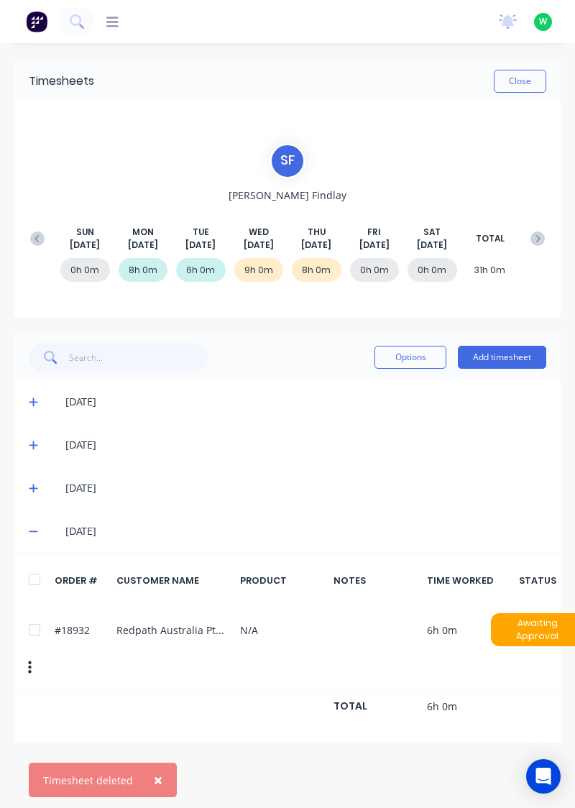
click at [523, 355] on button "Add timesheet" at bounding box center [502, 357] width 88 height 23
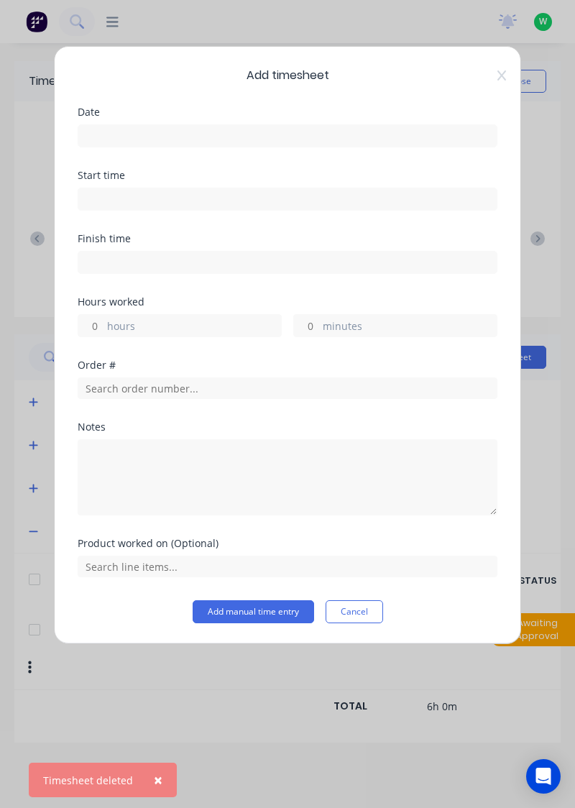
click at [193, 129] on input at bounding box center [287, 136] width 418 height 22
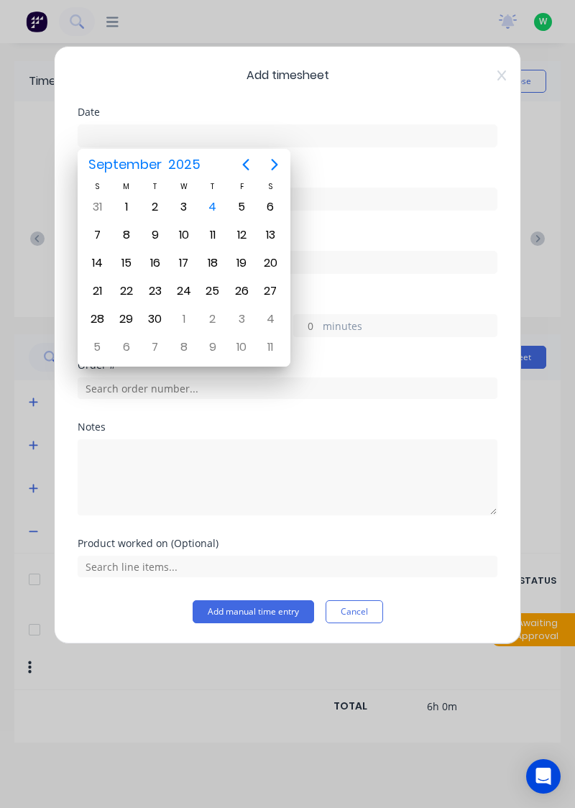
click at [210, 207] on div "4" at bounding box center [213, 207] width 22 height 22
type input "[DATE]"
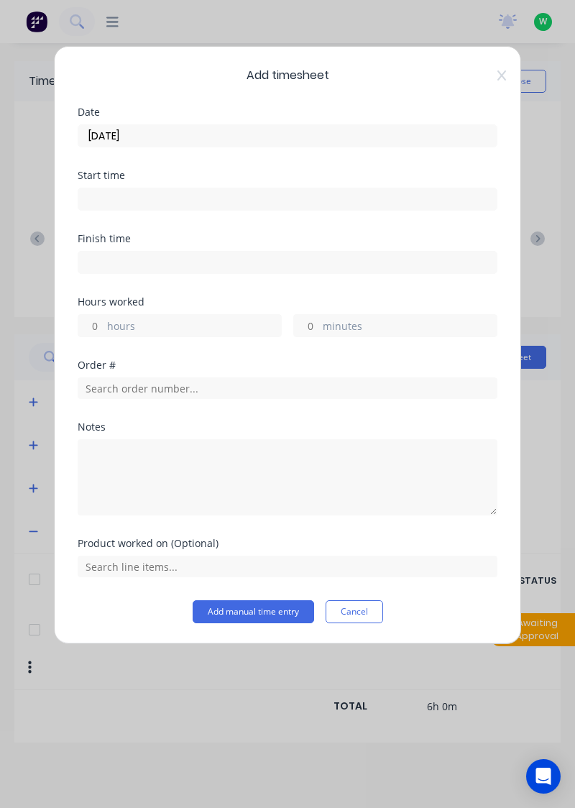
click at [92, 322] on input "hours" at bounding box center [90, 326] width 25 height 22
type input "3"
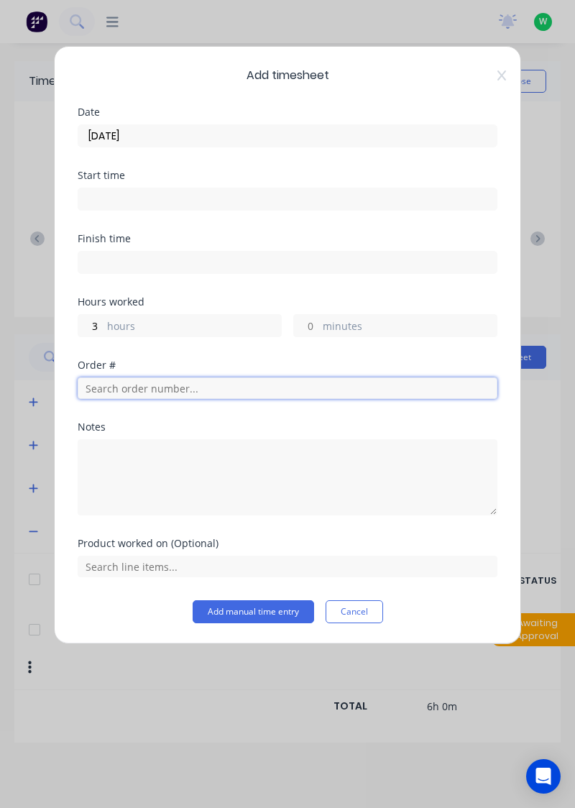
click at [191, 379] on input "text" at bounding box center [288, 388] width 420 height 22
type input "19095"
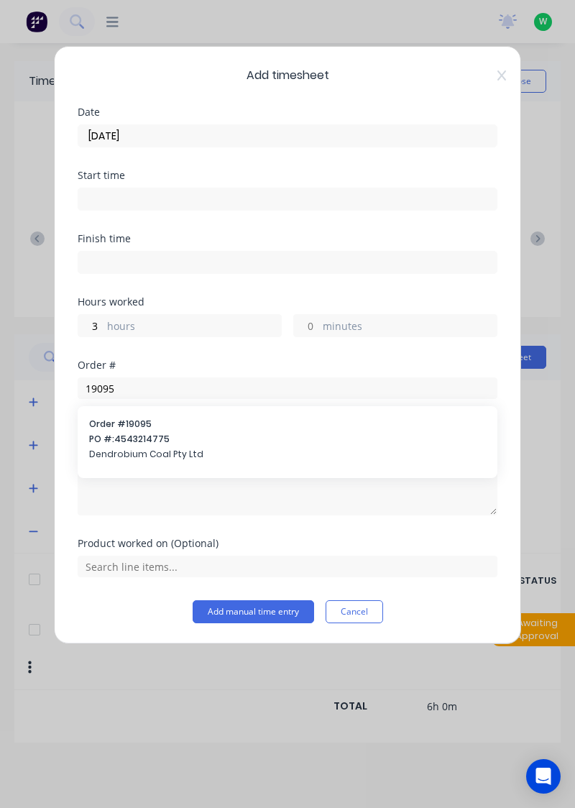
click at [167, 444] on div "Order # 19095 PO #: 4543214775 Dendrobium Coal Pty Ltd" at bounding box center [287, 441] width 397 height 46
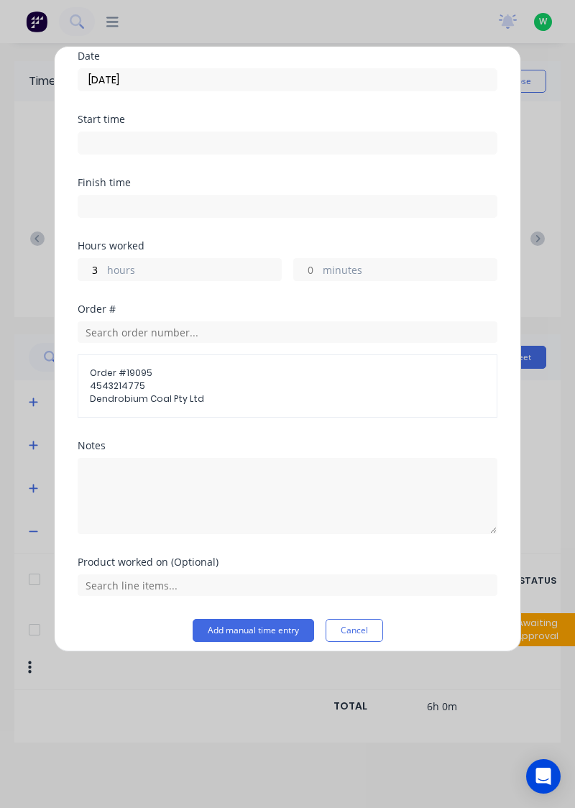
scroll to position [57, 0]
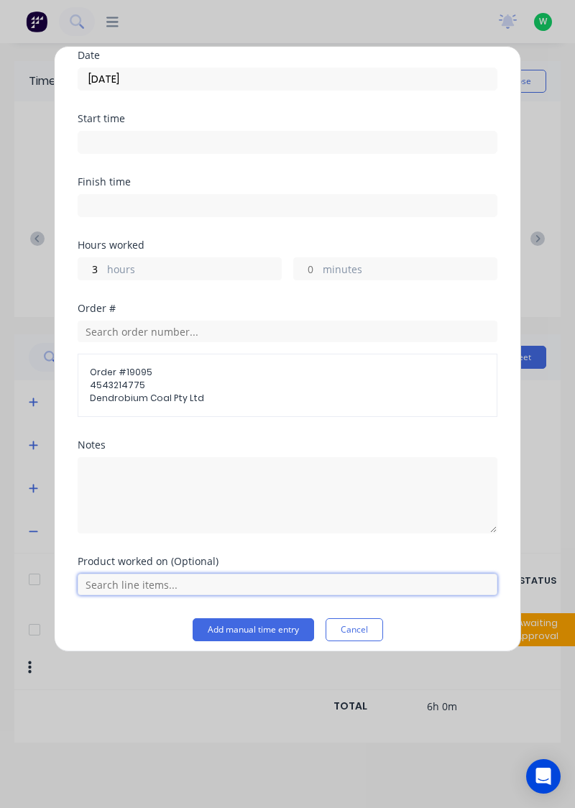
click at [162, 586] on input "text" at bounding box center [288, 585] width 420 height 22
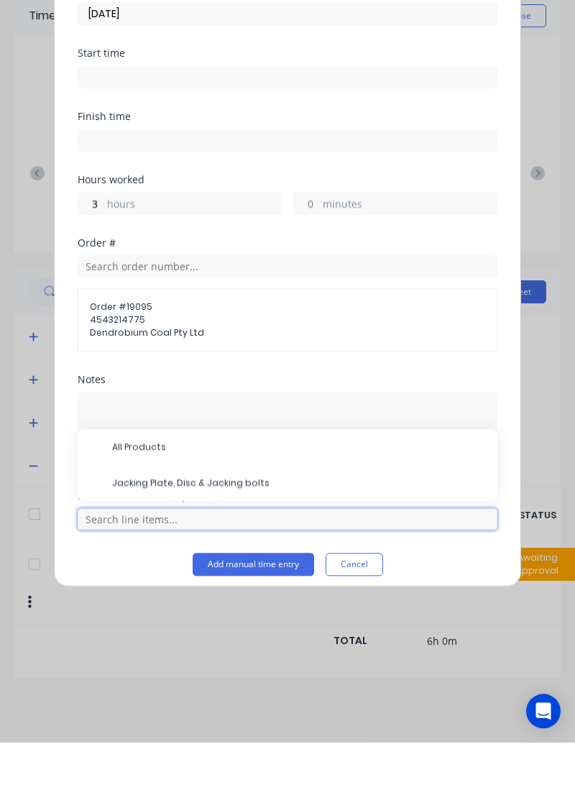
scroll to position [46, 0]
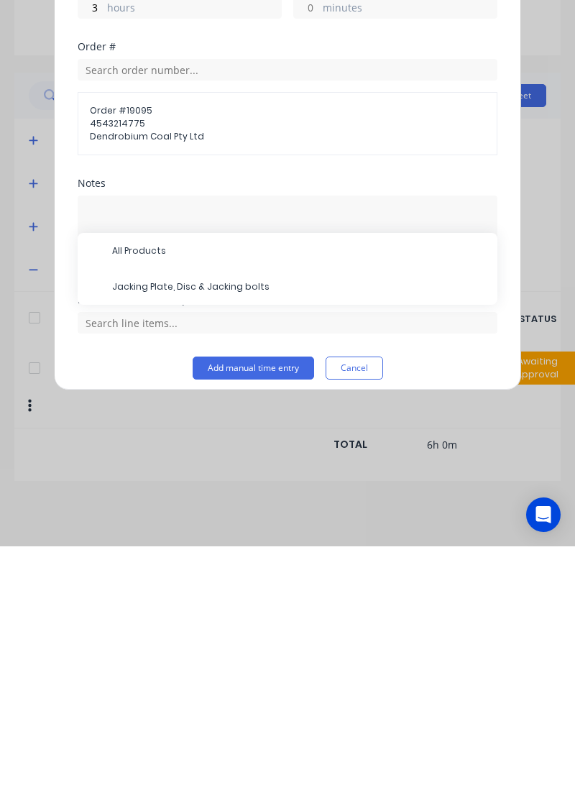
click at [208, 545] on span "Jacking Plate, Disc & Jacking bolts" at bounding box center [299, 548] width 374 height 13
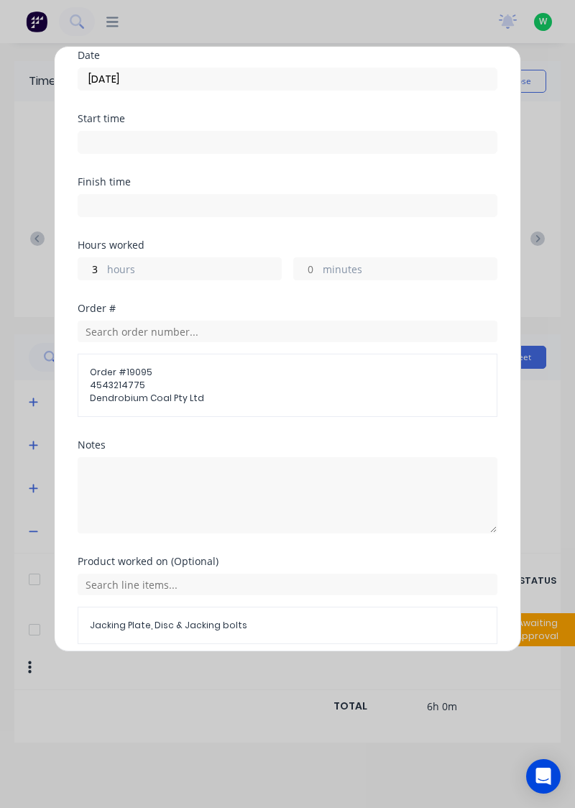
scroll to position [111, 0]
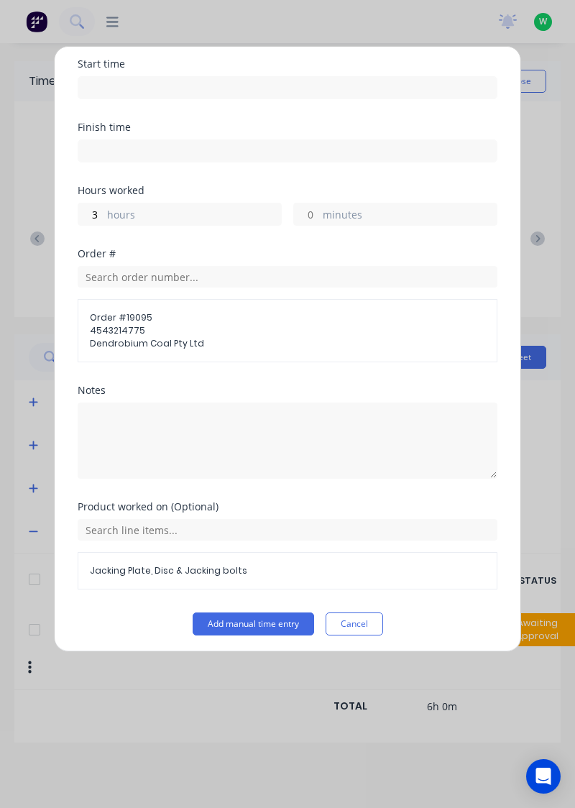
click at [254, 623] on button "Add manual time entry" at bounding box center [253, 623] width 121 height 23
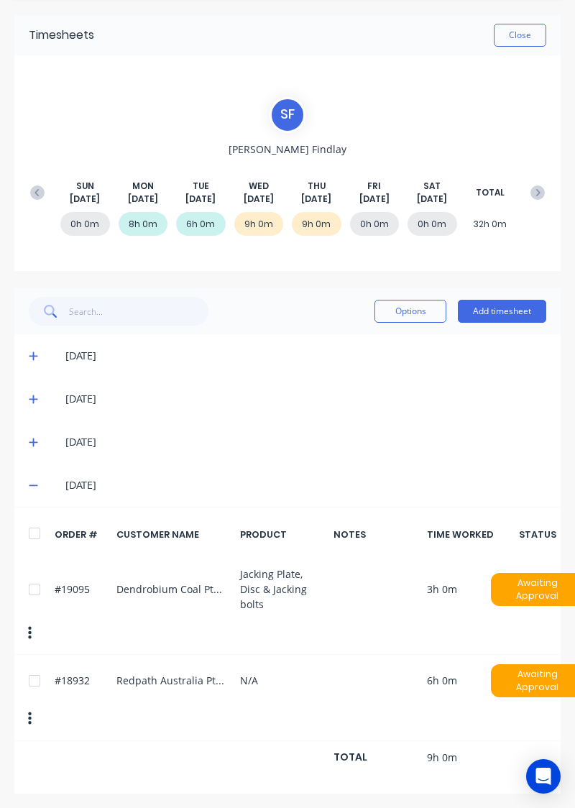
scroll to position [0, 0]
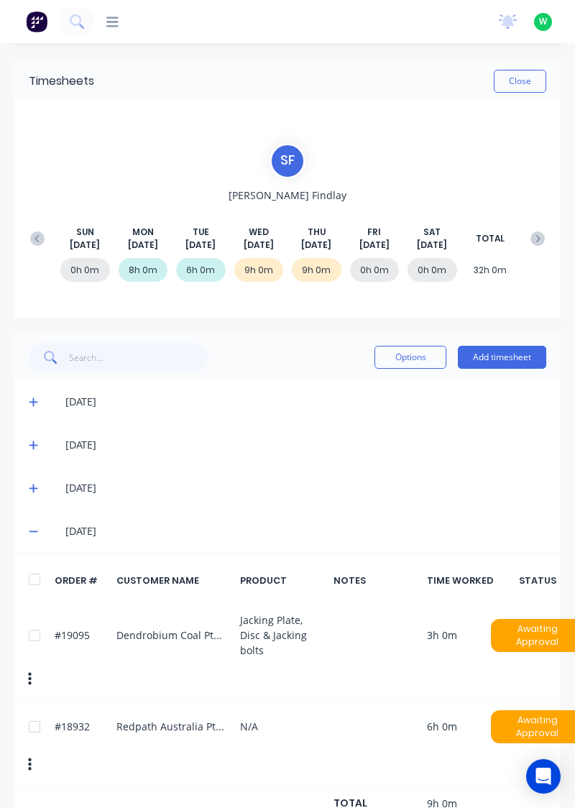
click at [528, 82] on button "Close" at bounding box center [520, 81] width 52 height 23
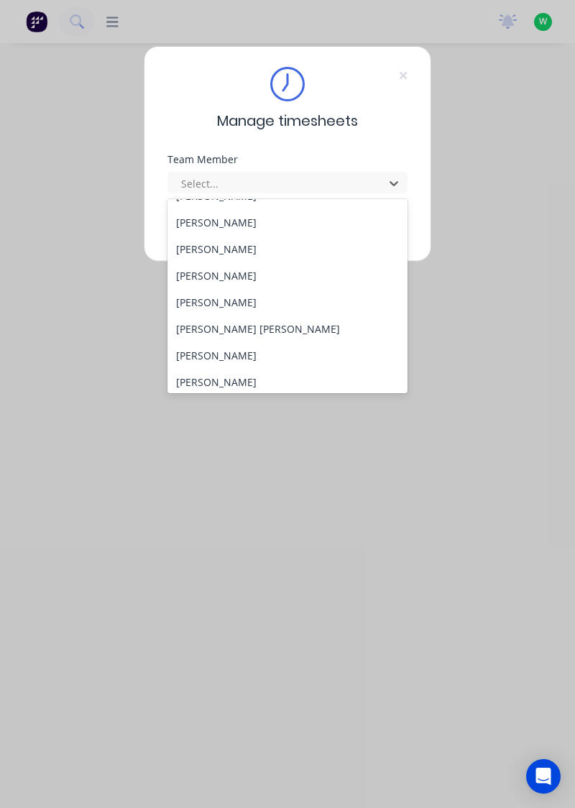
scroll to position [126, 0]
click at [218, 333] on div "[PERSON_NAME] [PERSON_NAME]" at bounding box center [287, 328] width 241 height 27
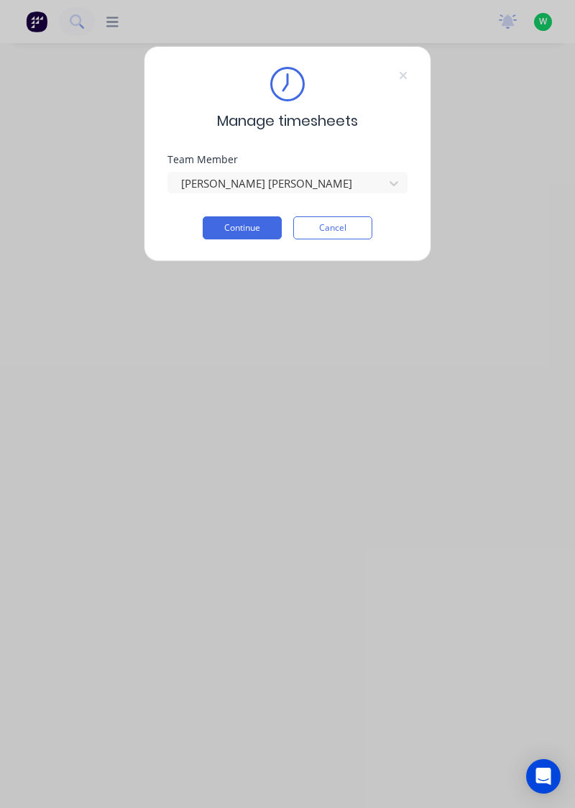
click at [257, 225] on button "Continue" at bounding box center [242, 227] width 79 height 23
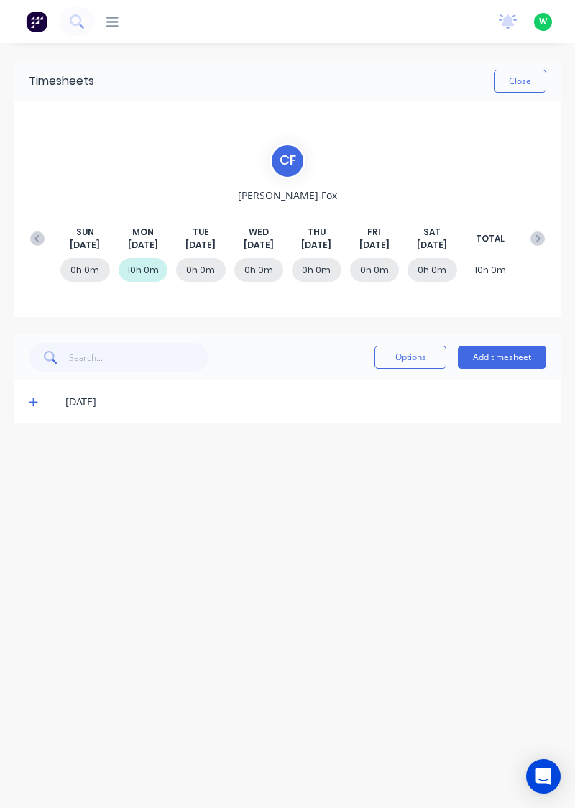
click at [504, 356] on button "Add timesheet" at bounding box center [502, 357] width 88 height 23
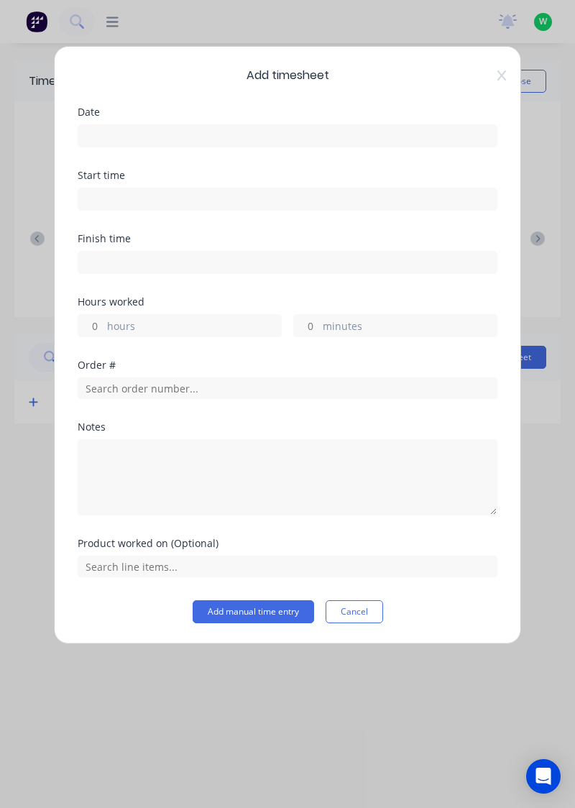
click at [365, 139] on input at bounding box center [287, 136] width 418 height 22
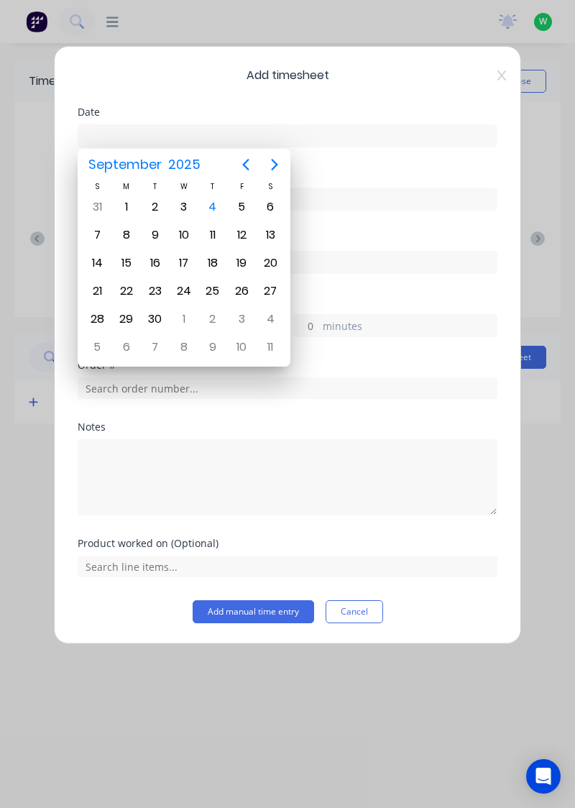
click at [207, 205] on div "4" at bounding box center [213, 207] width 22 height 22
type input "[DATE]"
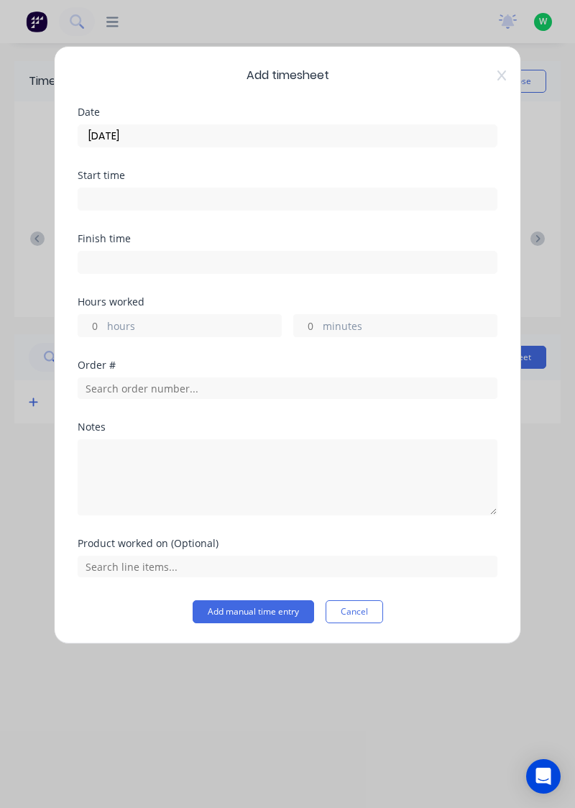
click at [203, 318] on label "hours" at bounding box center [194, 327] width 174 height 18
click at [103, 317] on input "hours" at bounding box center [90, 326] width 25 height 22
type input "8"
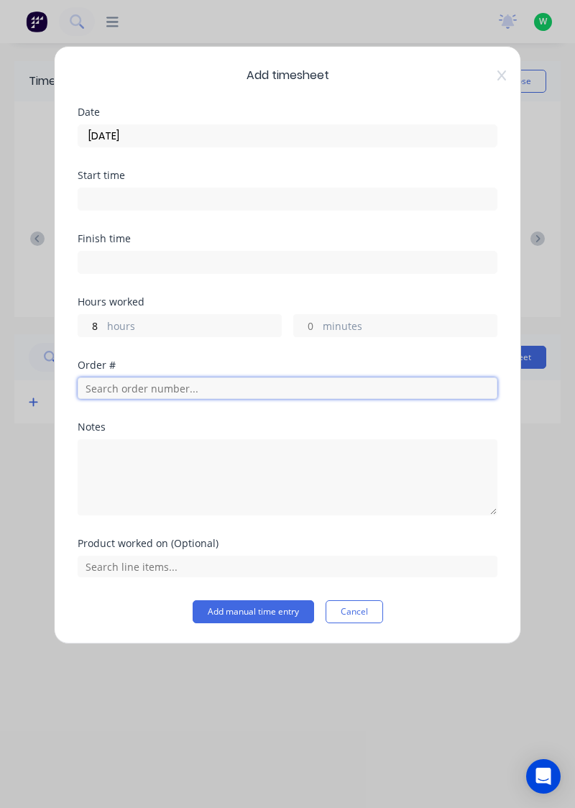
click at [287, 384] on input "text" at bounding box center [288, 388] width 420 height 22
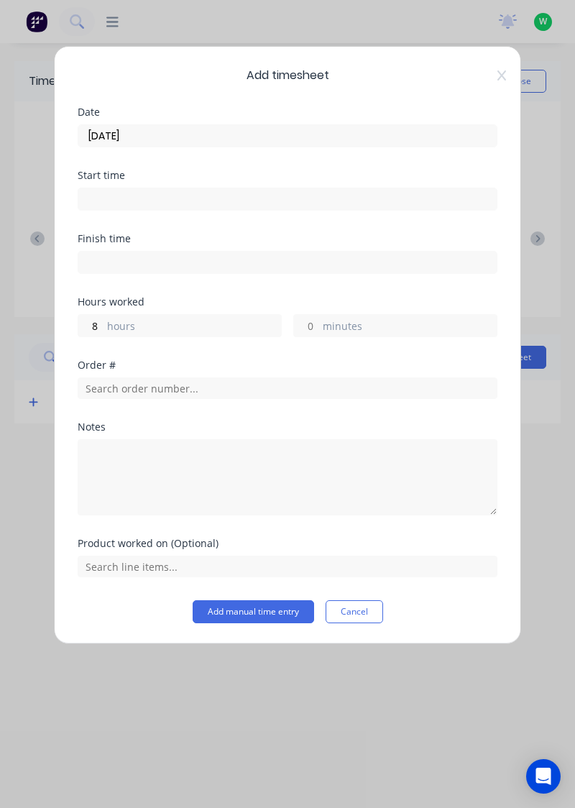
click at [206, 323] on label "hours" at bounding box center [194, 327] width 174 height 18
click at [103, 323] on input "8" at bounding box center [90, 326] width 25 height 22
type input "7.5"
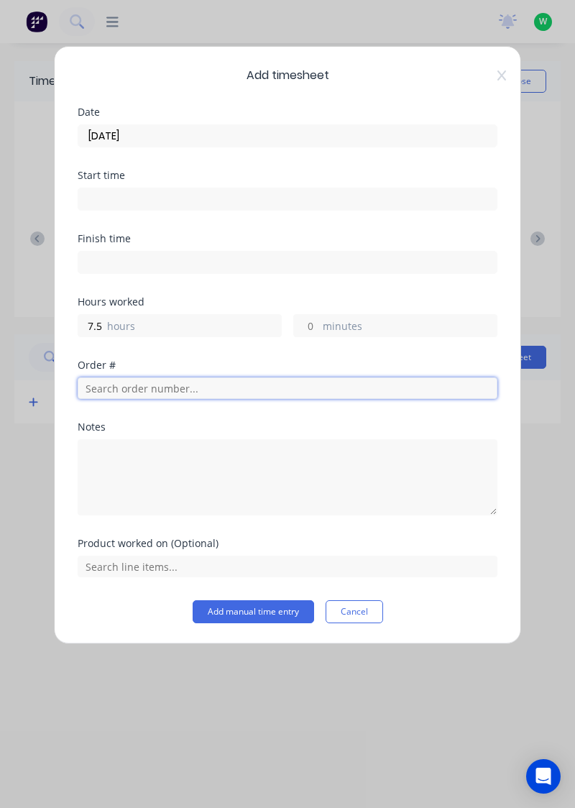
click at [240, 391] on input "text" at bounding box center [288, 388] width 420 height 22
type input "17943"
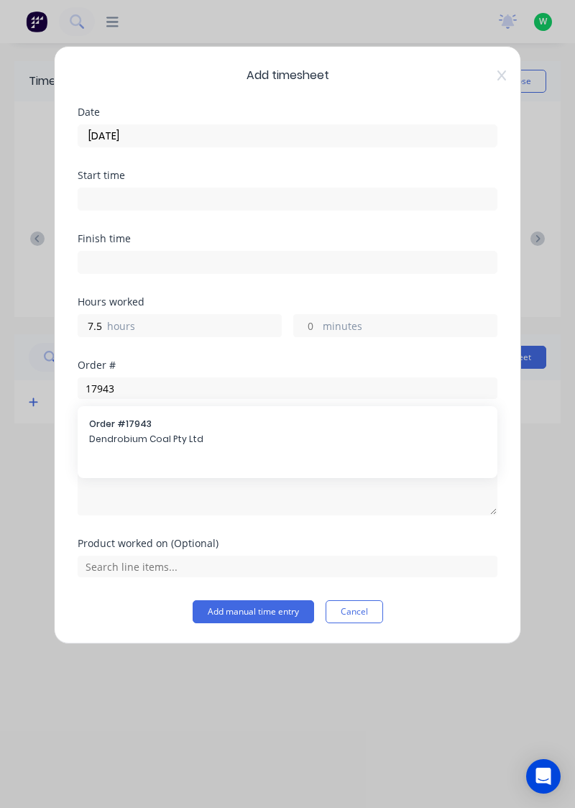
click at [207, 436] on span "Dendrobium Coal Pty Ltd" at bounding box center [287, 439] width 397 height 13
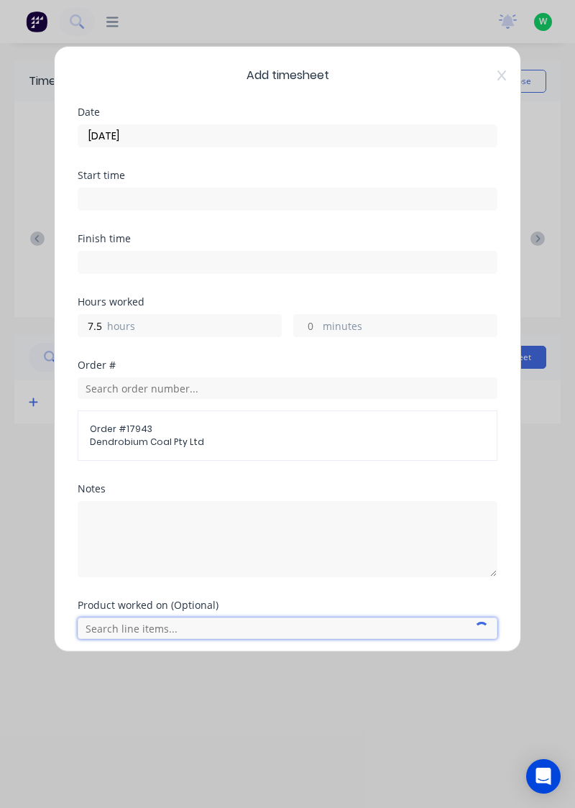
click at [246, 625] on input "text" at bounding box center [288, 628] width 420 height 22
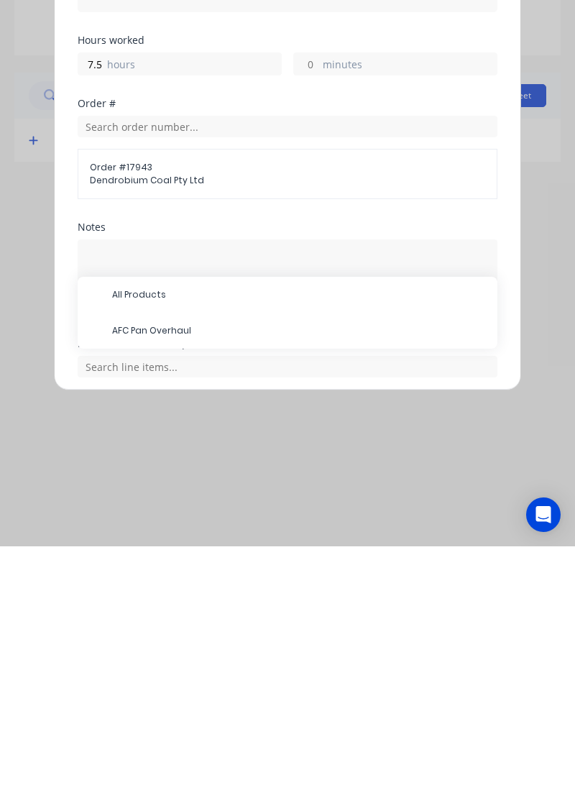
click at [175, 592] on span "AFC Pan Overhaul" at bounding box center [299, 592] width 374 height 13
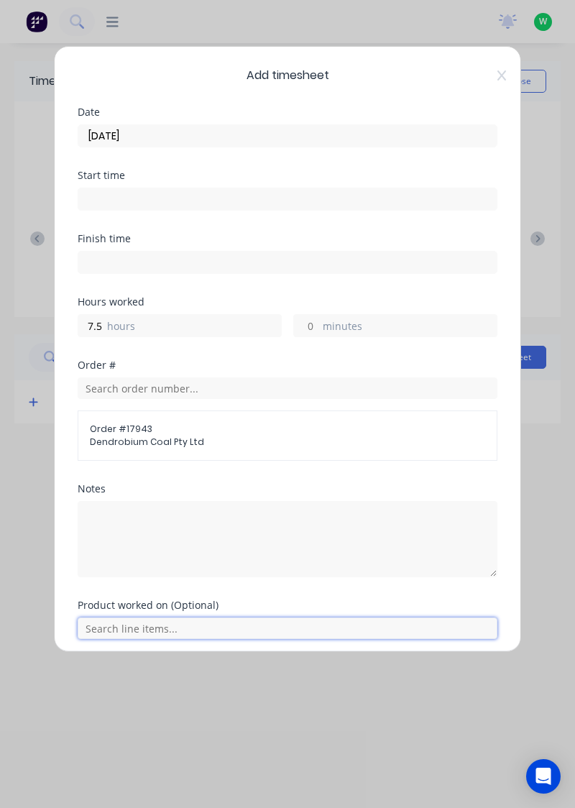
click at [296, 620] on input "text" at bounding box center [288, 628] width 420 height 22
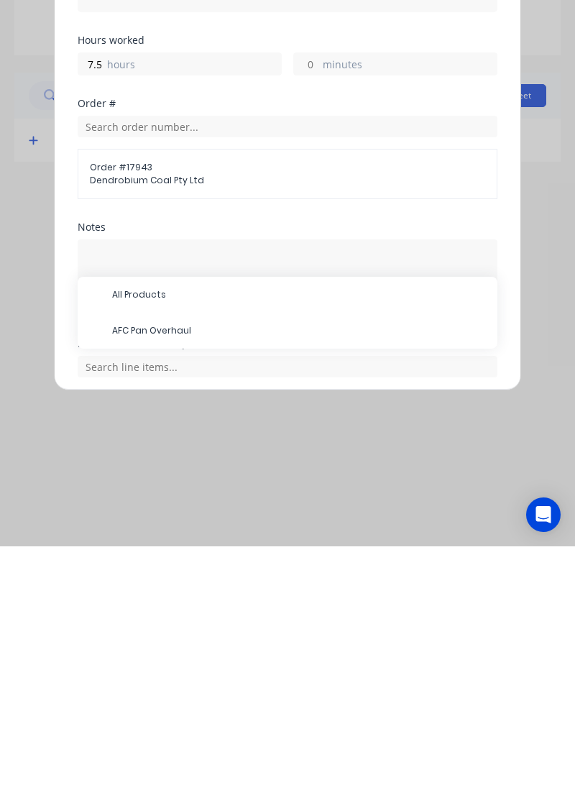
click at [183, 595] on span "AFC Pan Overhaul" at bounding box center [299, 592] width 374 height 13
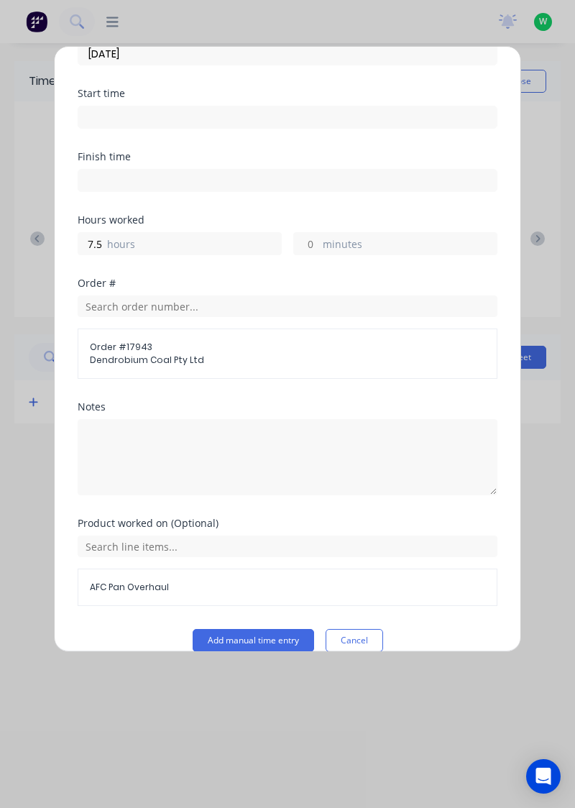
scroll to position [98, 0]
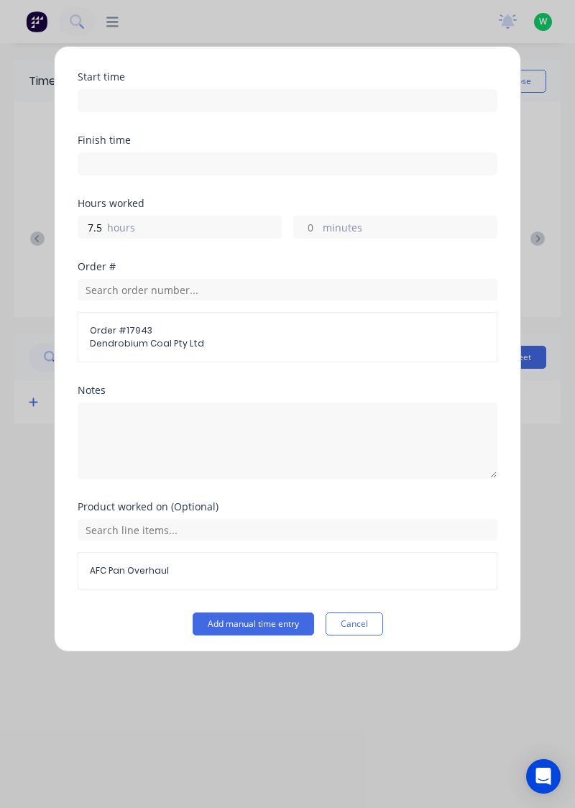
click at [254, 620] on button "Add manual time entry" at bounding box center [253, 623] width 121 height 23
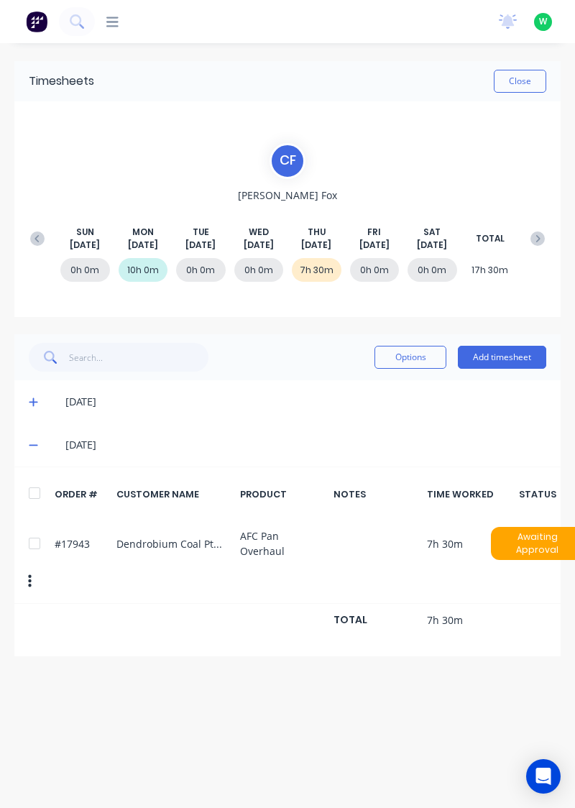
click at [510, 359] on button "Add timesheet" at bounding box center [502, 357] width 88 height 23
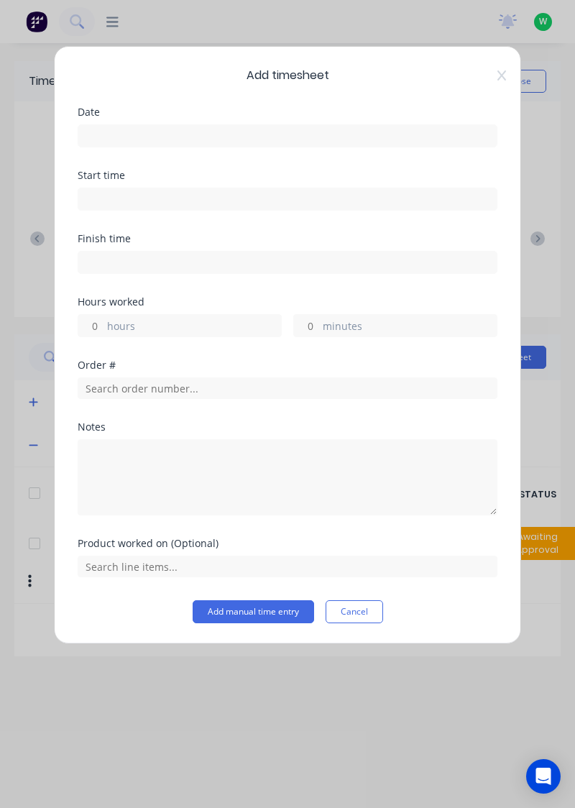
click at [402, 129] on input at bounding box center [287, 136] width 418 height 22
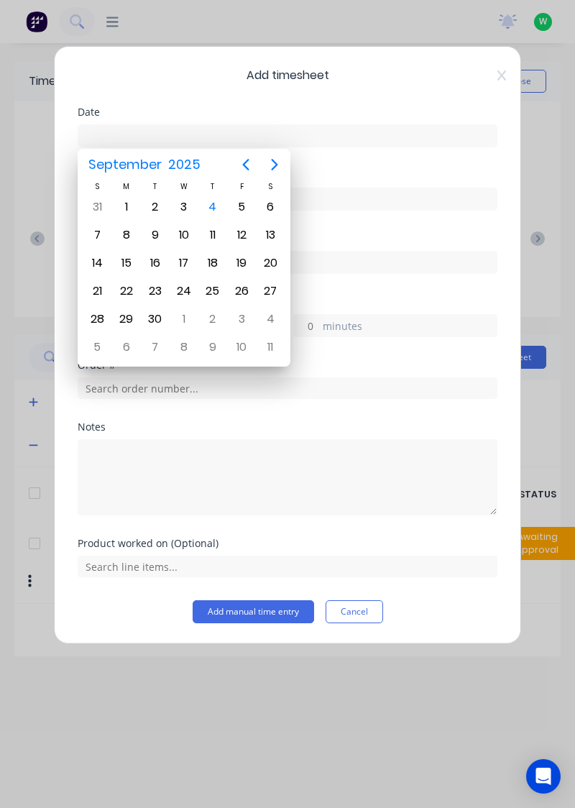
click at [214, 200] on div "4" at bounding box center [213, 207] width 22 height 22
type input "[DATE]"
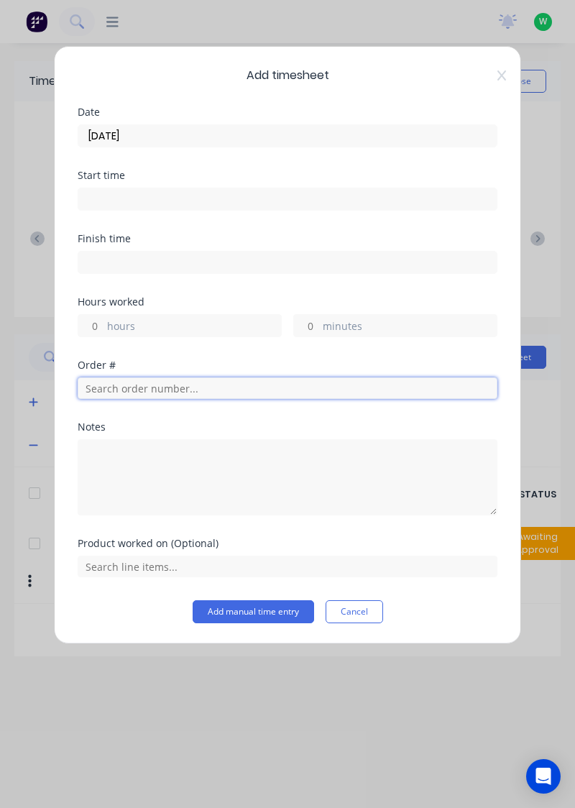
click at [282, 391] on input "text" at bounding box center [288, 388] width 420 height 22
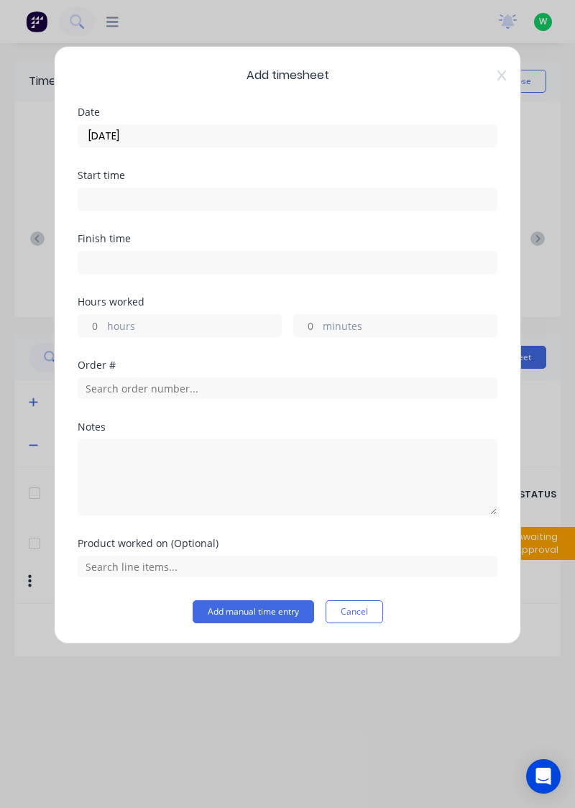
click at [488, 79] on span "Add timesheet" at bounding box center [288, 75] width 420 height 17
click at [500, 75] on icon at bounding box center [501, 75] width 9 height 11
